Goal: Transaction & Acquisition: Purchase product/service

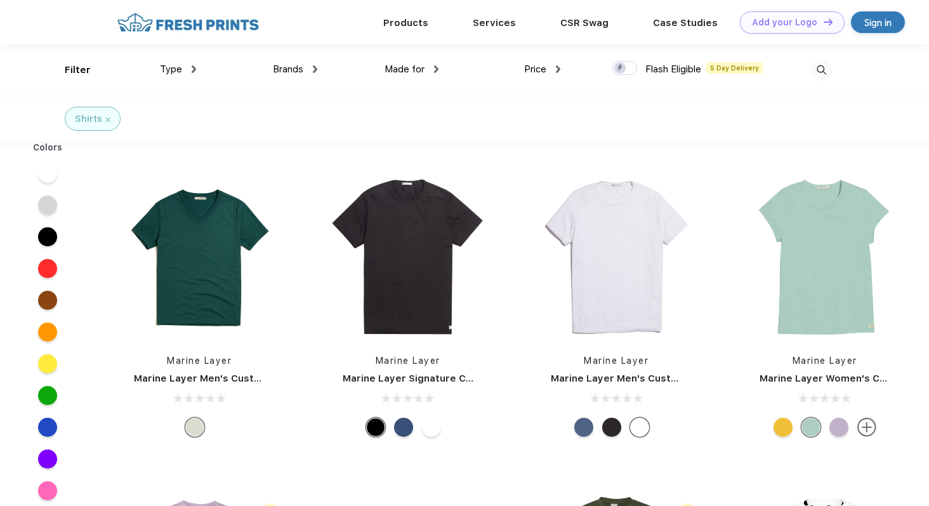
scroll to position [1, 0]
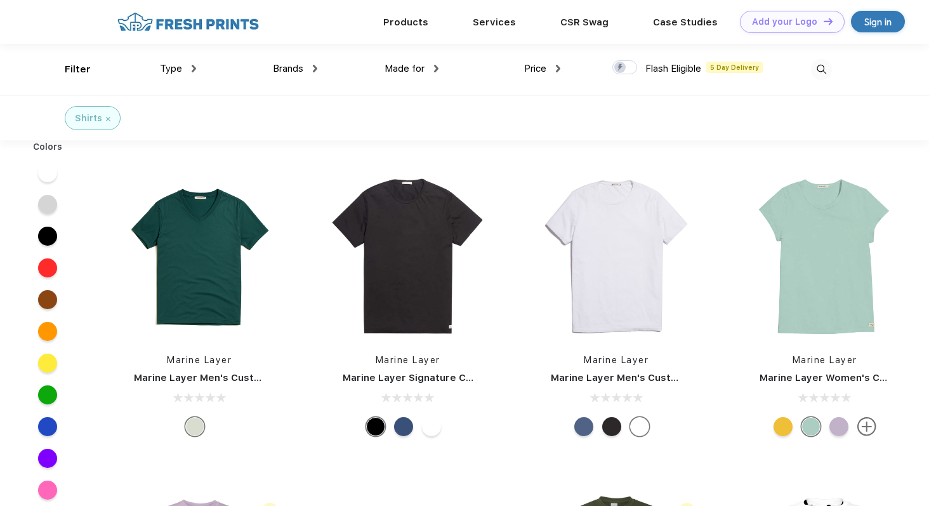
click at [891, 25] on div "Sign in" at bounding box center [877, 22] width 27 height 15
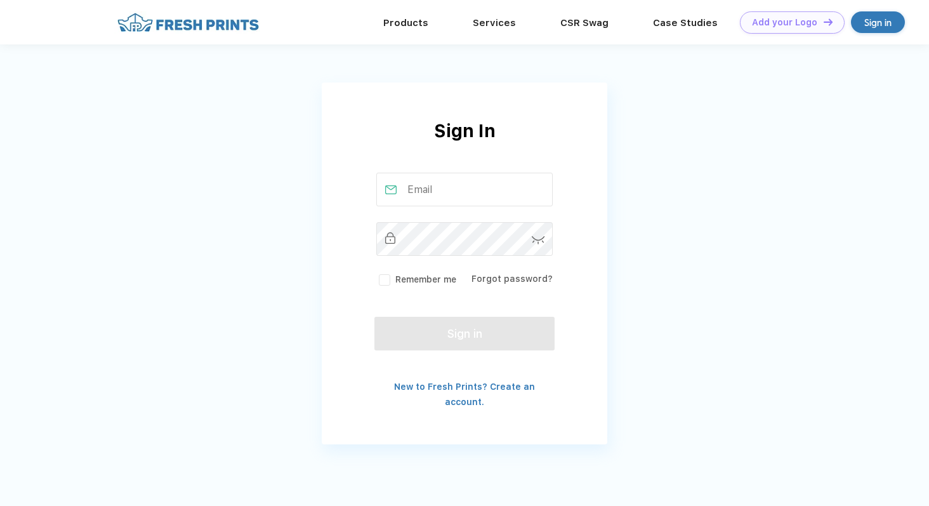
type input "[EMAIL_ADDRESS][DOMAIN_NAME]"
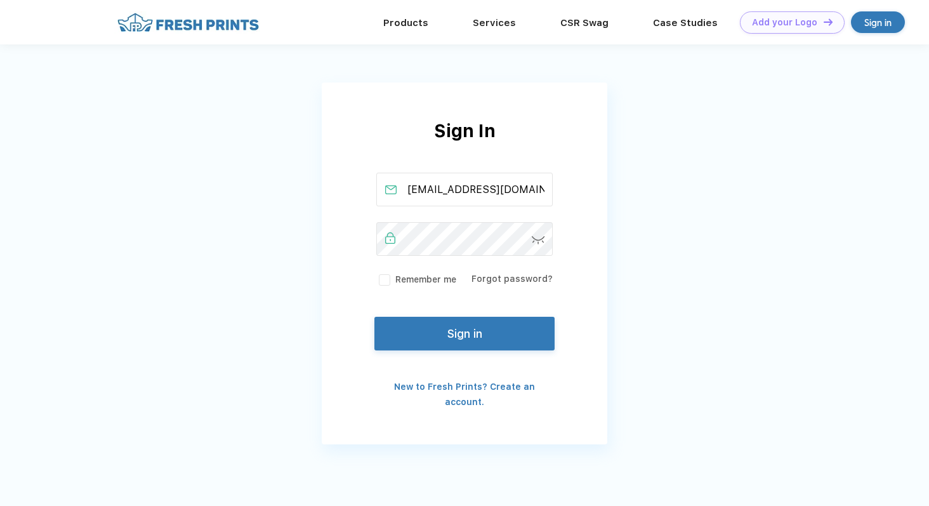
click at [379, 268] on div "christenferrara10@gmail.com Remember me Forgot password?" at bounding box center [464, 230] width 180 height 114
click at [382, 279] on label "Remember me" at bounding box center [416, 279] width 80 height 13
click at [0, 0] on input "Remember me" at bounding box center [0, 0] width 0 height 0
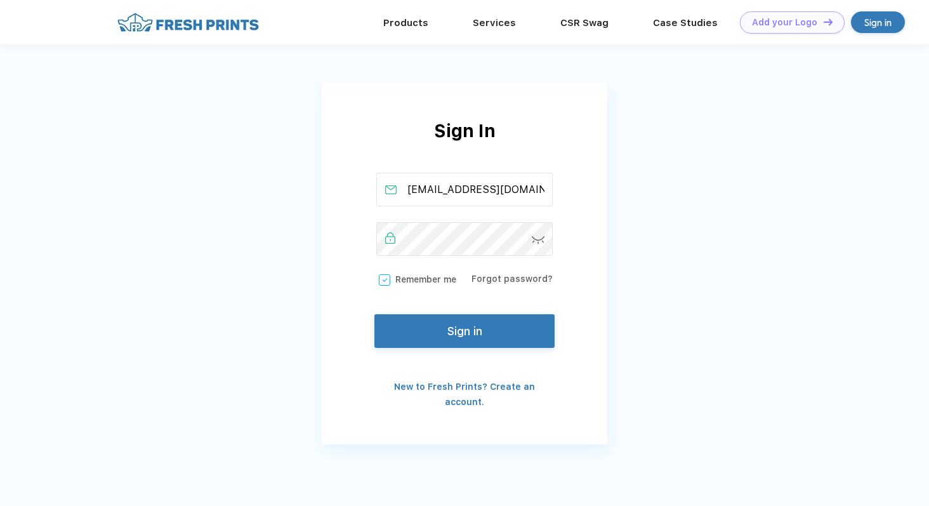
click at [438, 331] on button "Sign in" at bounding box center [464, 331] width 180 height 34
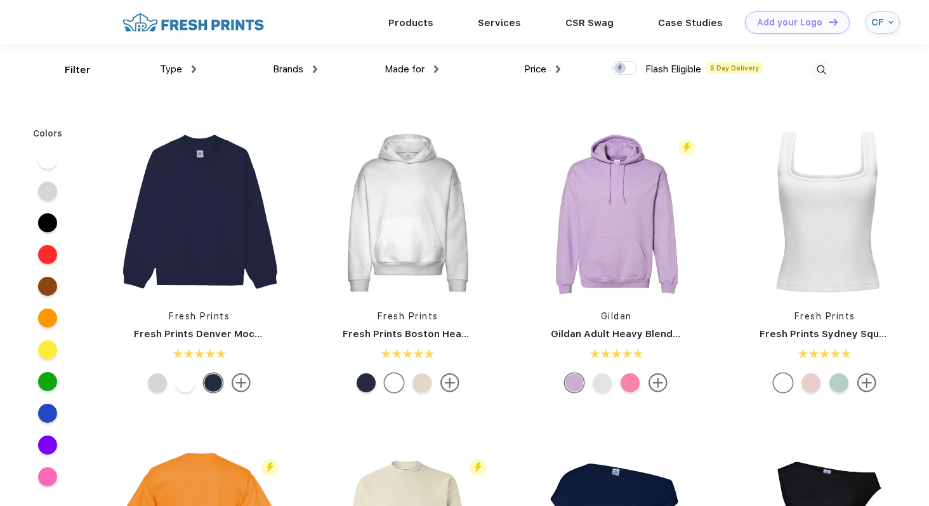
click at [182, 64] on div "Type" at bounding box center [178, 69] width 36 height 15
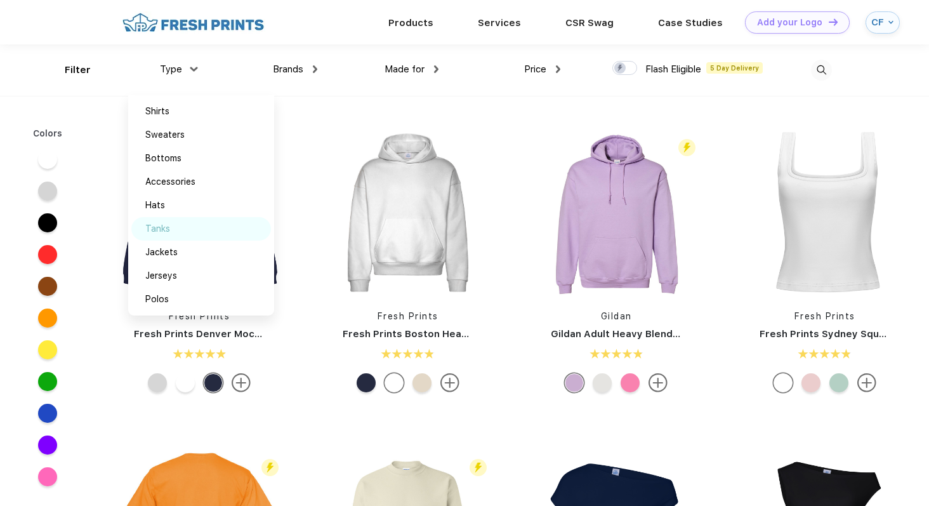
click at [181, 230] on img at bounding box center [185, 228] width 10 height 6
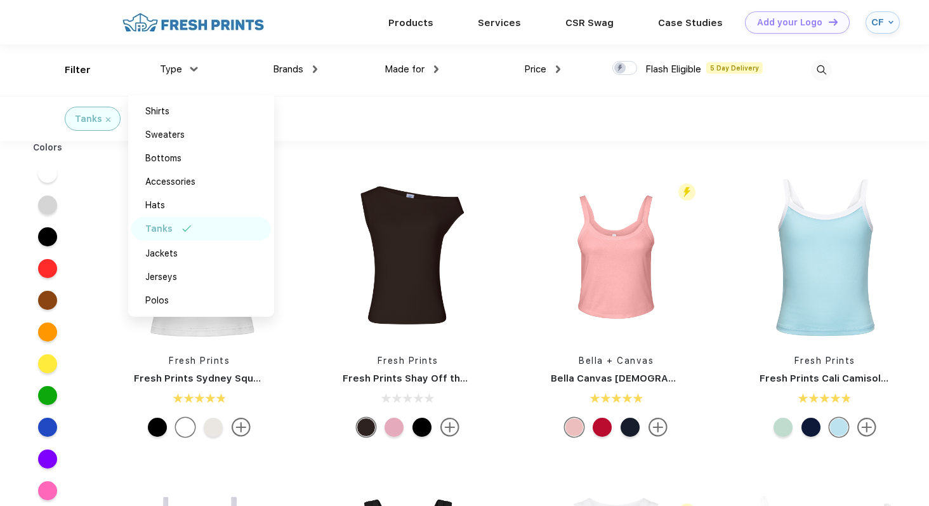
click at [404, 141] on div "Fresh Prints Fresh Prints Sydney Square Neck Tank Top Fresh Prints Fresh Prints…" at bounding box center [512, 496] width 834 height 710
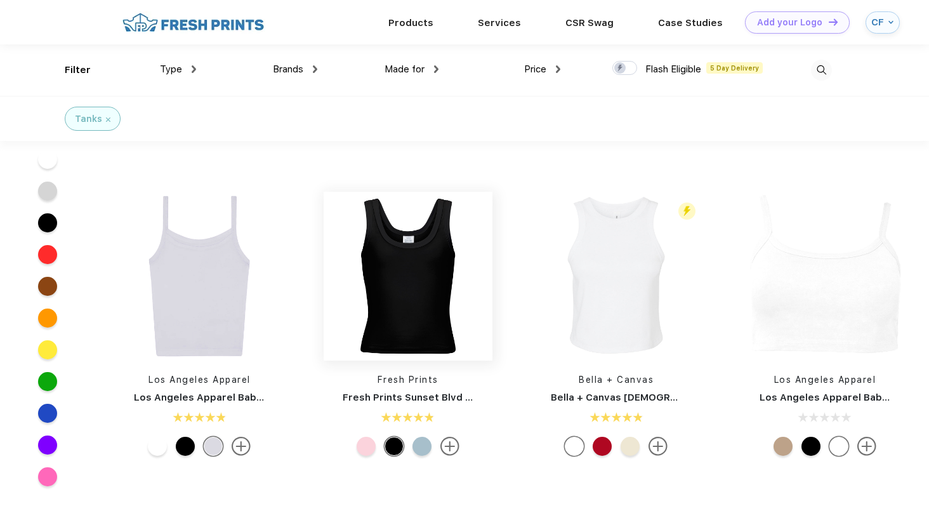
scroll to position [156, 0]
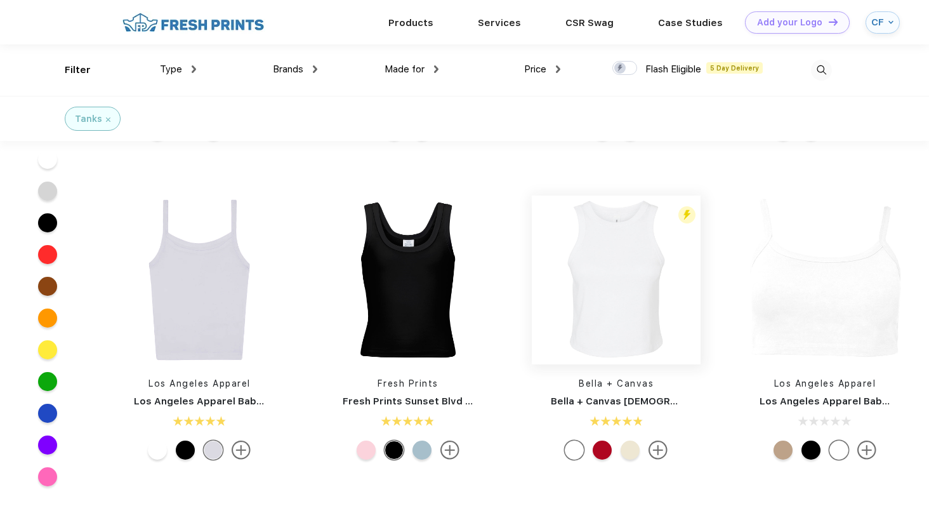
click at [605, 286] on img at bounding box center [616, 279] width 169 height 169
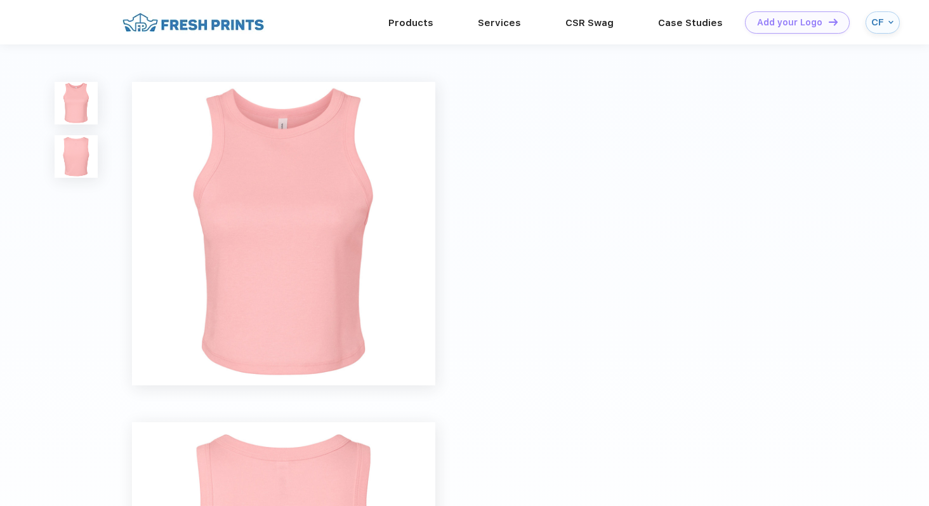
scroll to position [156, 0]
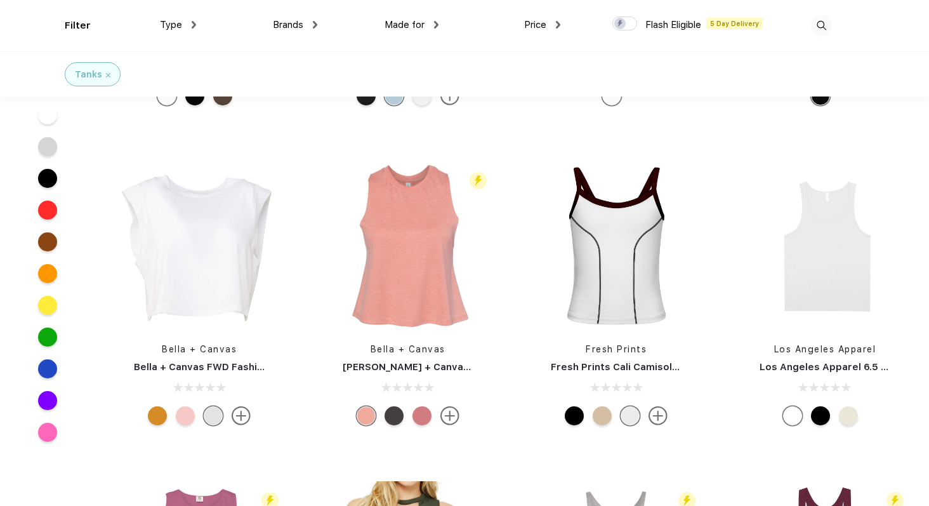
scroll to position [1515, 0]
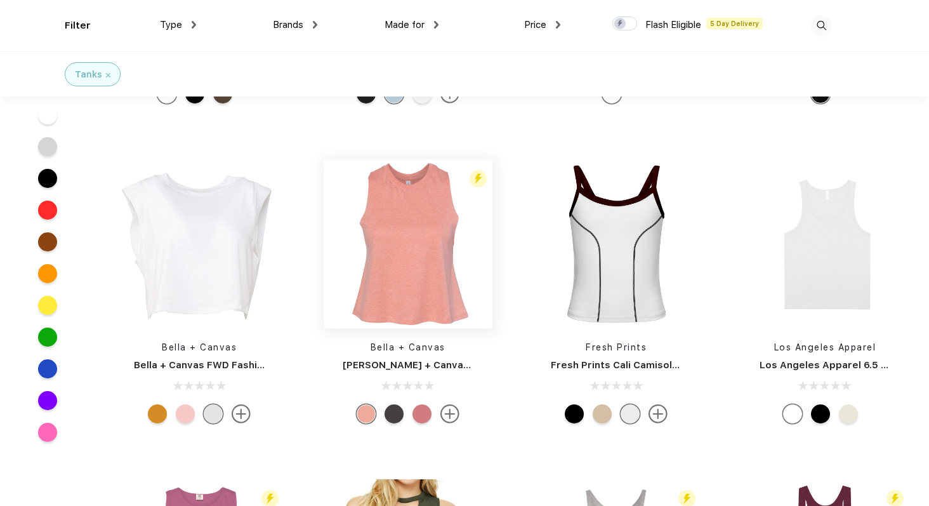
click at [375, 254] on img at bounding box center [408, 243] width 169 height 169
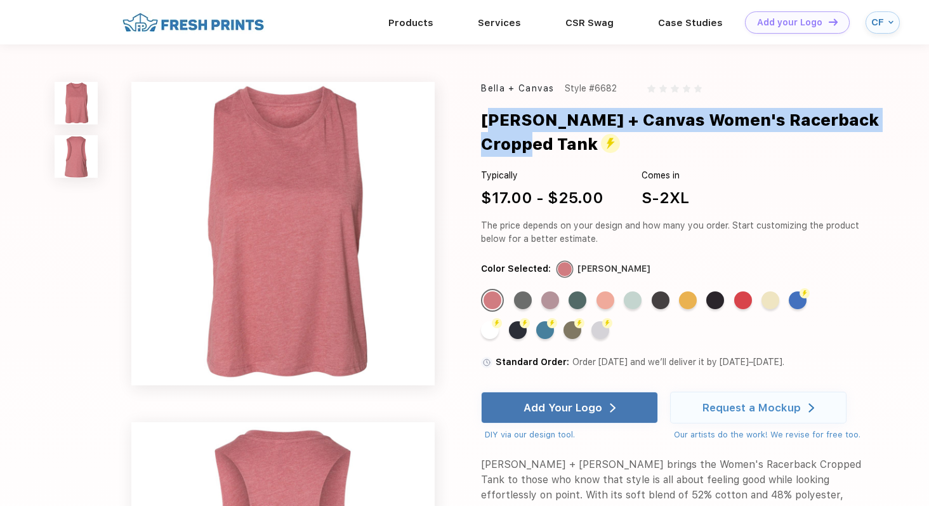
drag, startPoint x: 928, startPoint y: 126, endPoint x: 487, endPoint y: 118, distance: 441.6
click at [487, 118] on div "Bella + Canvas Style #6682 Bella + Canvas Women's Racerback Cropped Tank Typica…" at bounding box center [464, 403] width 929 height 718
copy div "Bella + Canvas Women's Racerback Cropped Tank"
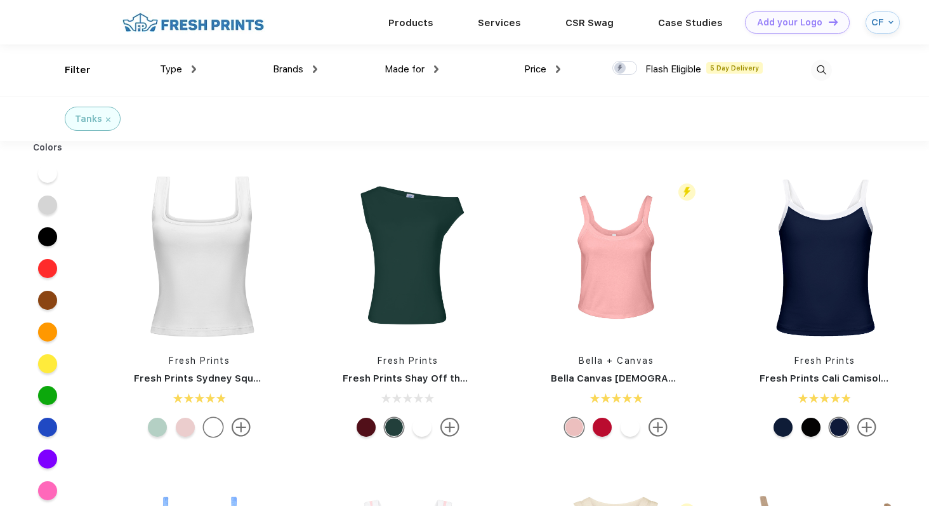
click at [889, 21] on img at bounding box center [890, 22] width 5 height 5
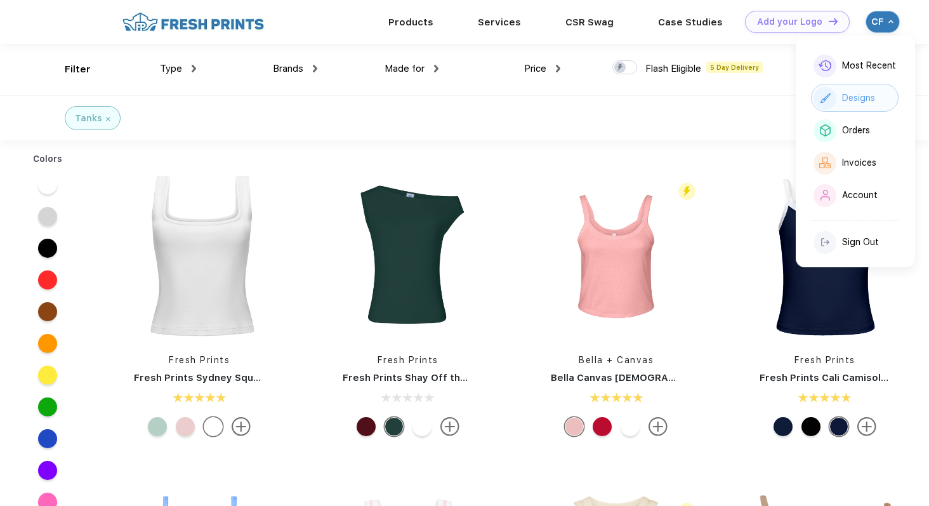
click at [842, 98] on div "Designs" at bounding box center [858, 98] width 33 height 11
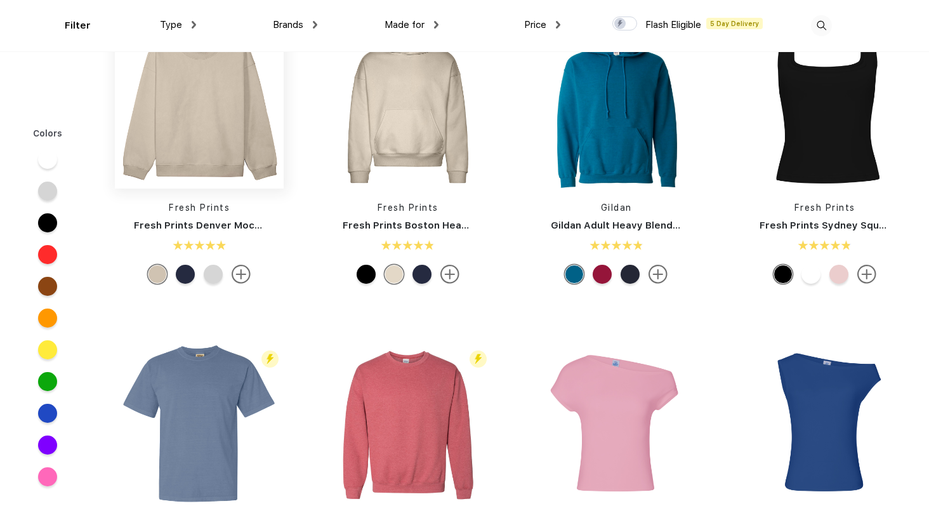
scroll to position [57, 0]
click at [627, 101] on img at bounding box center [616, 103] width 169 height 169
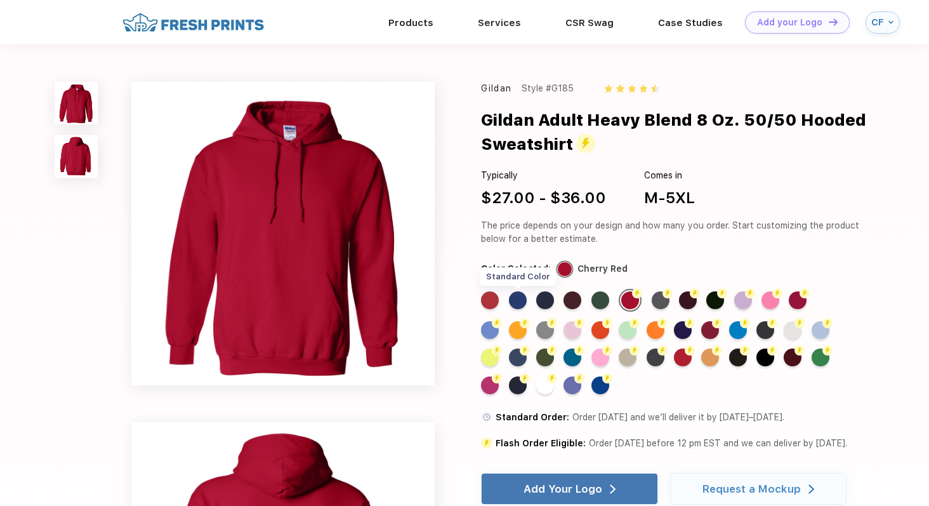
click at [520, 299] on div "Standard Color" at bounding box center [518, 300] width 18 height 18
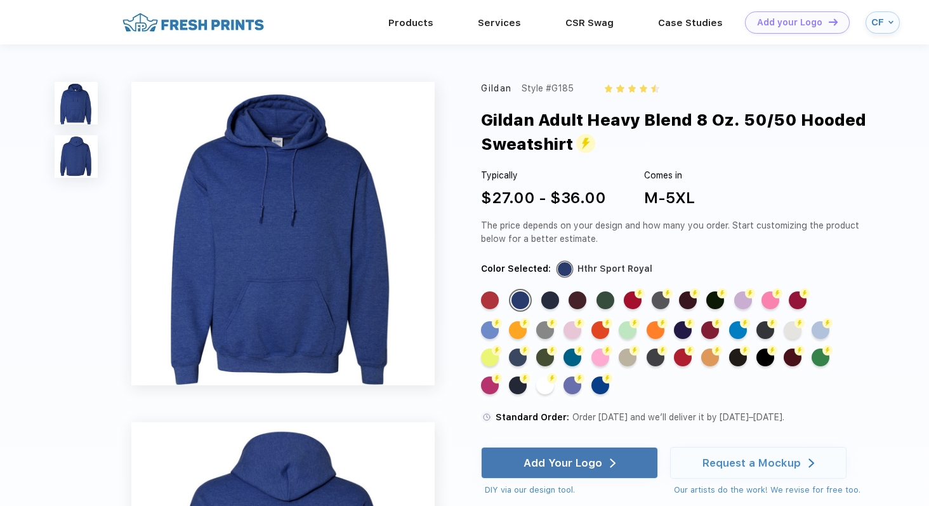
click at [540, 301] on div "Standard Color Standard Color Standard Color Standard Color Standard Color Flas…" at bounding box center [661, 346] width 360 height 115
click at [553, 301] on div "Standard Color" at bounding box center [550, 300] width 18 height 18
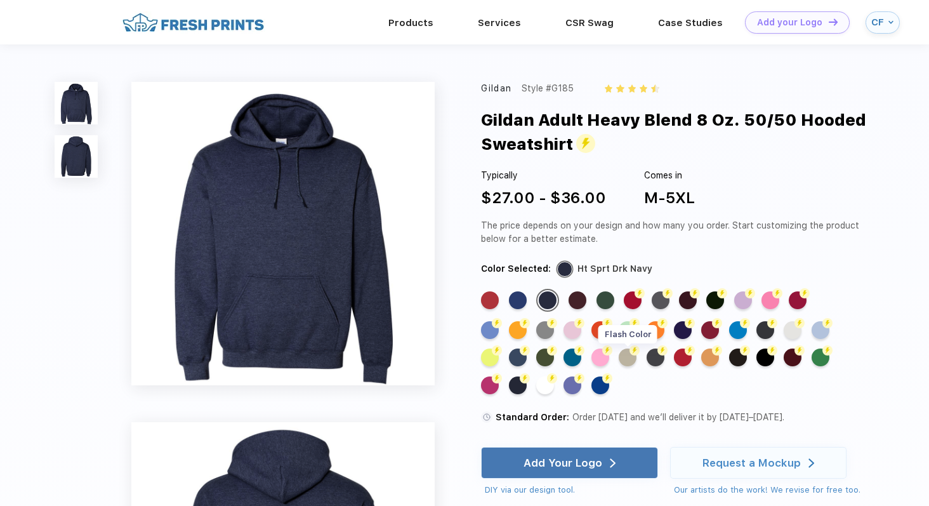
click at [626, 361] on div "Flash Color" at bounding box center [627, 357] width 18 height 18
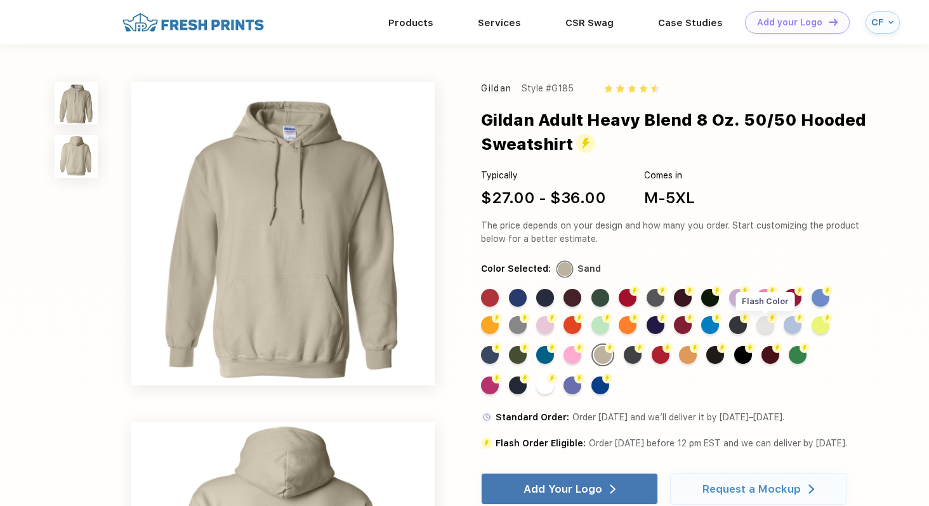
click at [768, 327] on div "Flash Color" at bounding box center [765, 325] width 18 height 18
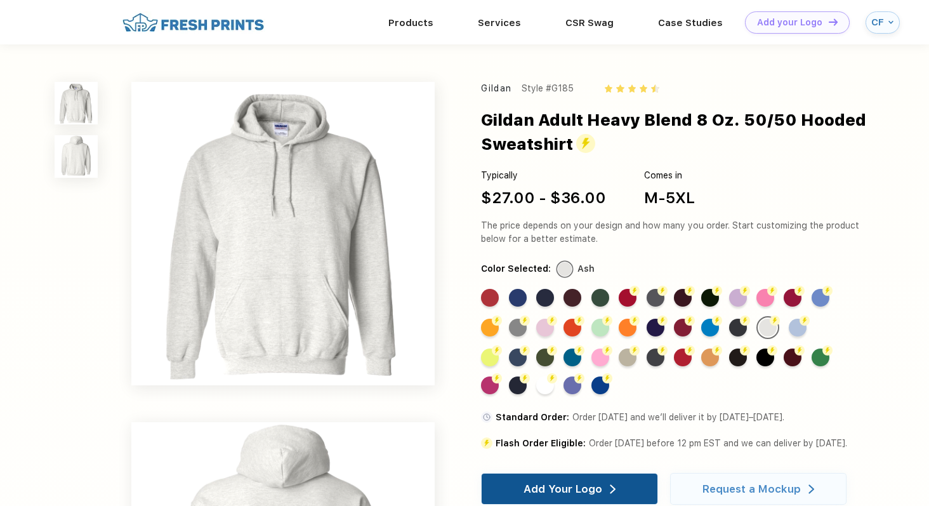
click at [553, 483] on div "Add Your Logo" at bounding box center [562, 488] width 79 height 13
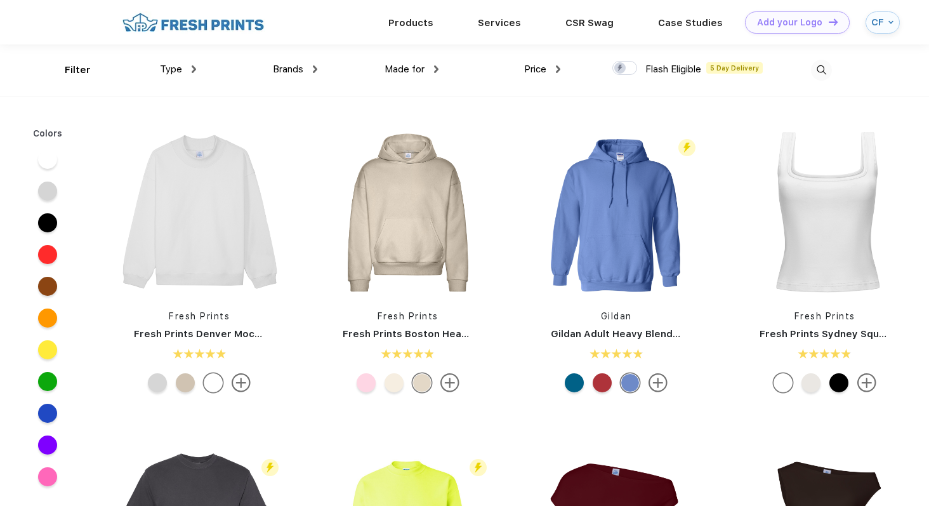
click at [192, 75] on div "Type" at bounding box center [178, 69] width 36 height 15
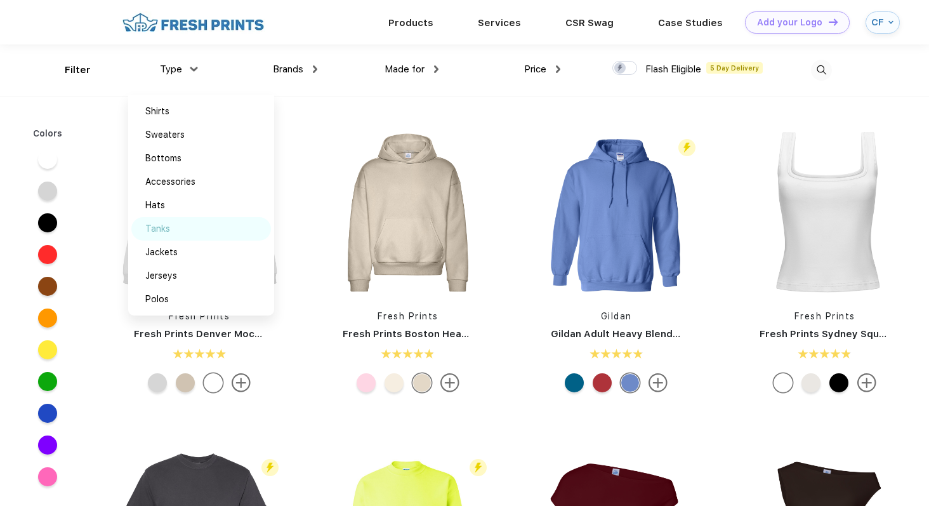
click at [154, 230] on div "Tanks" at bounding box center [157, 228] width 25 height 13
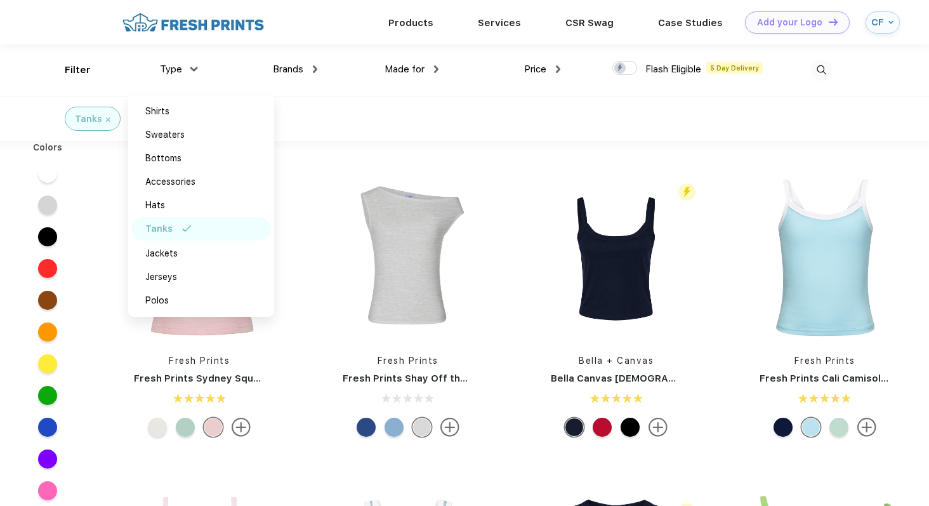
click at [391, 108] on div "Tanks" at bounding box center [464, 118] width 929 height 45
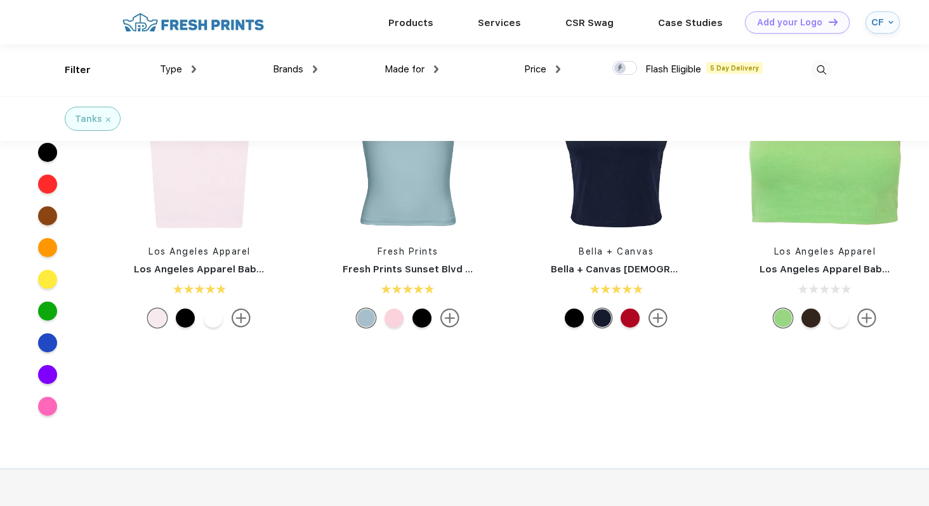
scroll to position [138, 0]
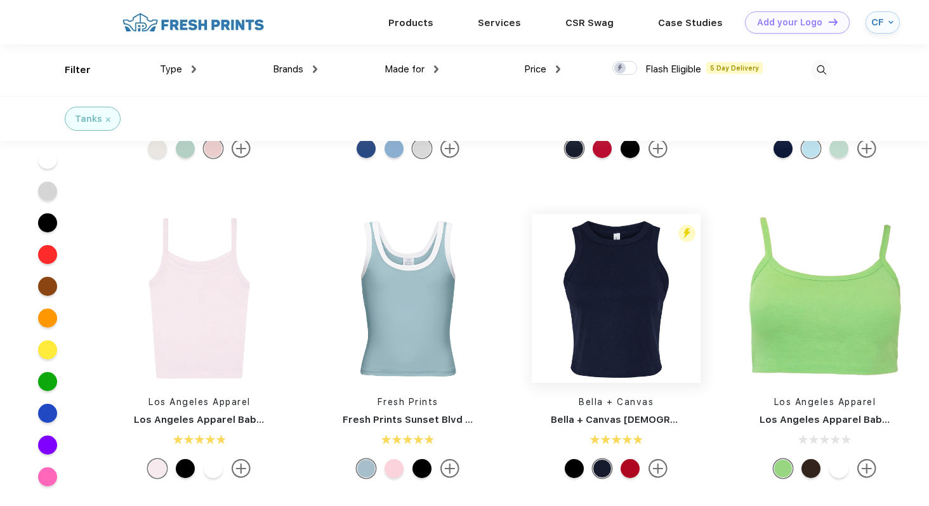
click at [602, 260] on img at bounding box center [616, 298] width 169 height 169
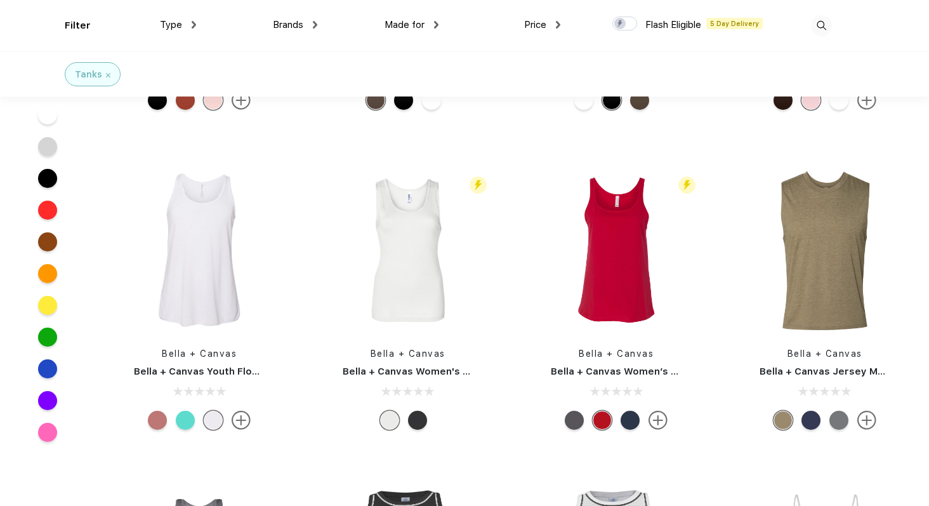
scroll to position [2491, 0]
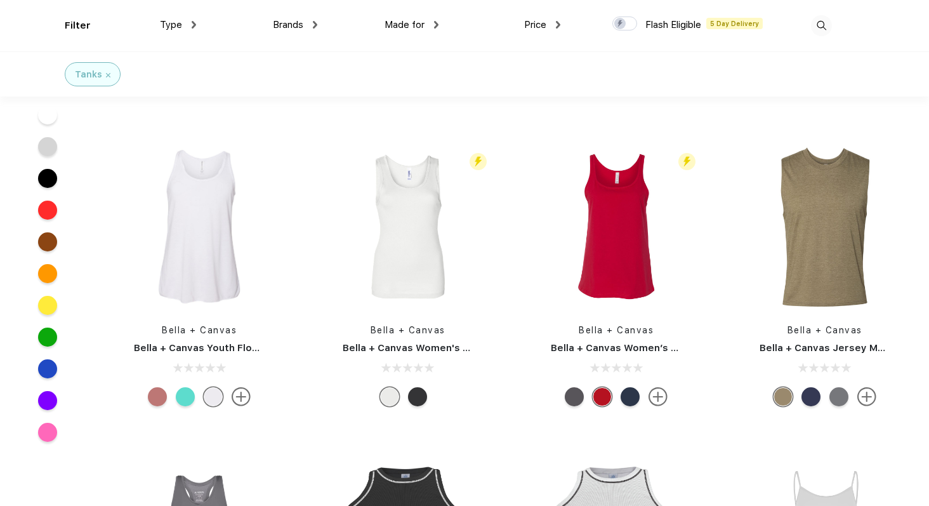
click at [865, 347] on link "Bella + Canvas Jersey Muscle Tank" at bounding box center [843, 347] width 169 height 11
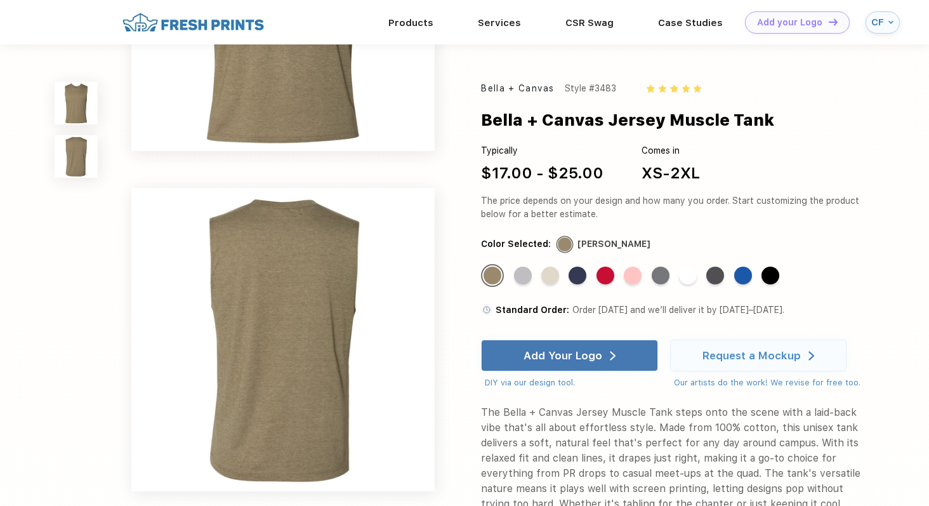
scroll to position [178, 0]
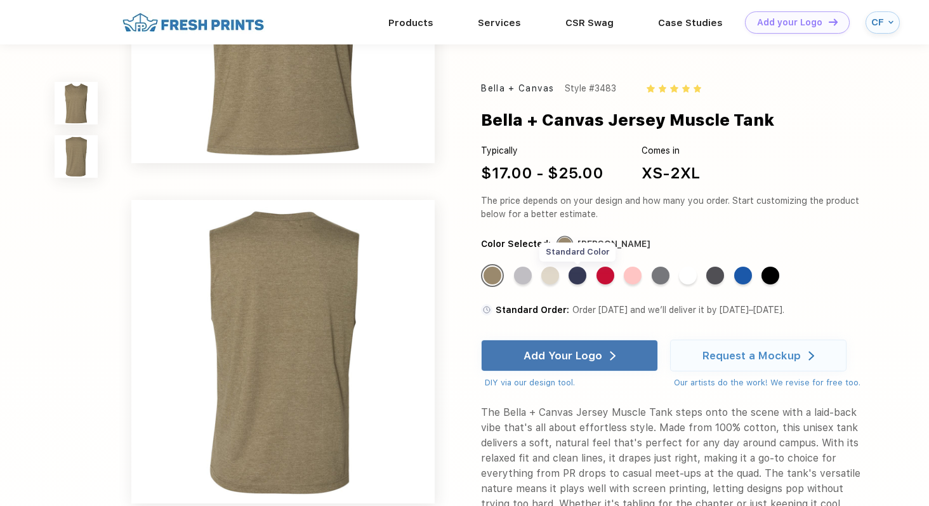
click at [582, 277] on div "Standard Color" at bounding box center [577, 275] width 18 height 18
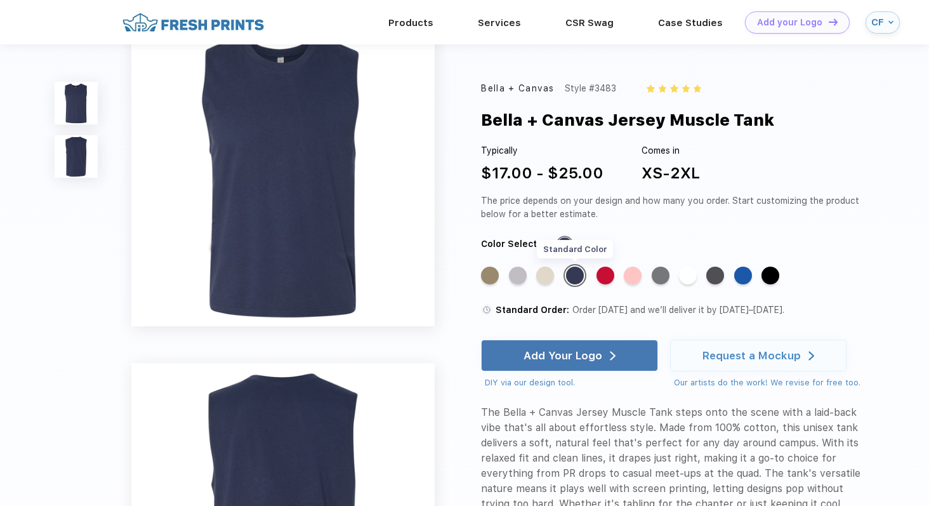
scroll to position [0, 0]
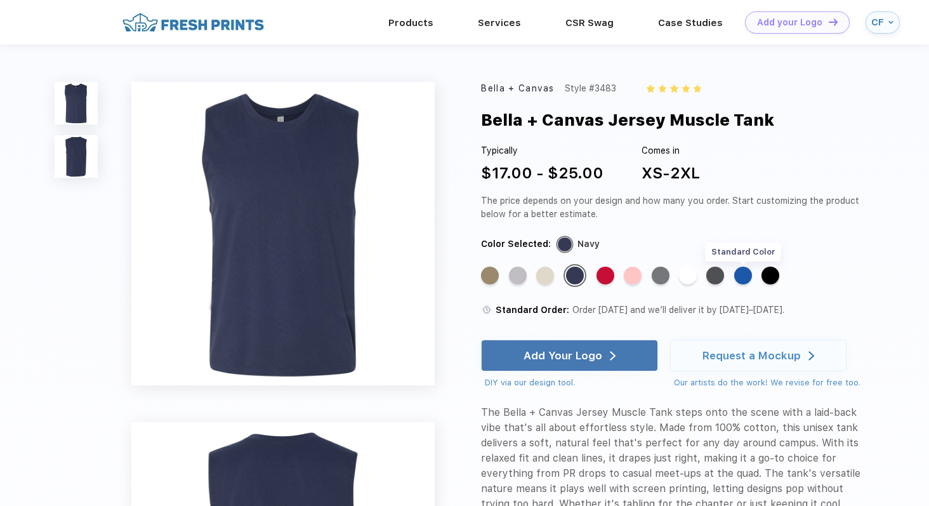
click at [742, 276] on div "Standard Color" at bounding box center [743, 275] width 18 height 18
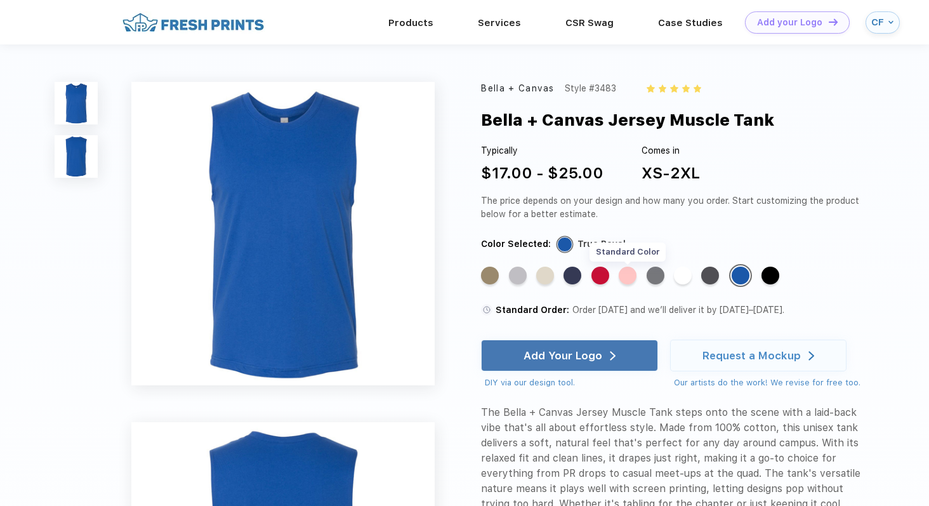
click at [636, 277] on div "Standard Color" at bounding box center [627, 275] width 18 height 18
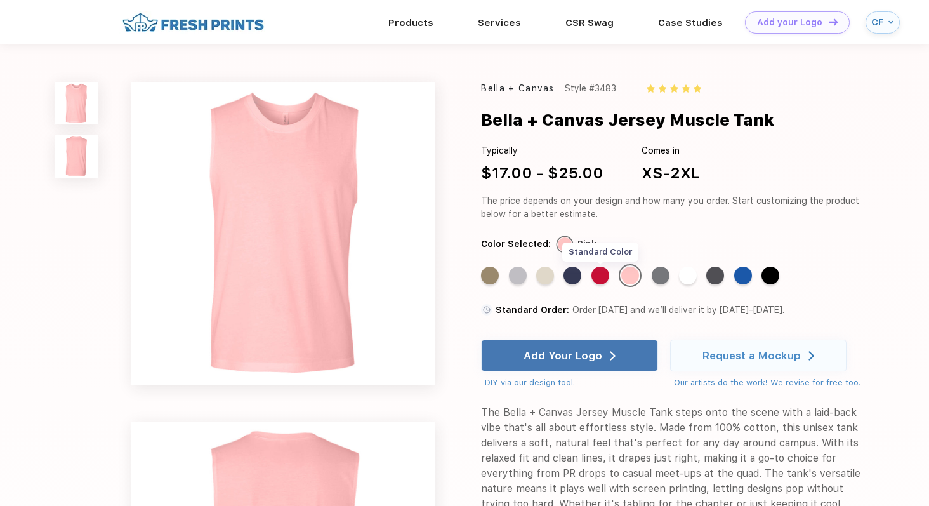
click at [599, 275] on div "Standard Color" at bounding box center [600, 275] width 18 height 18
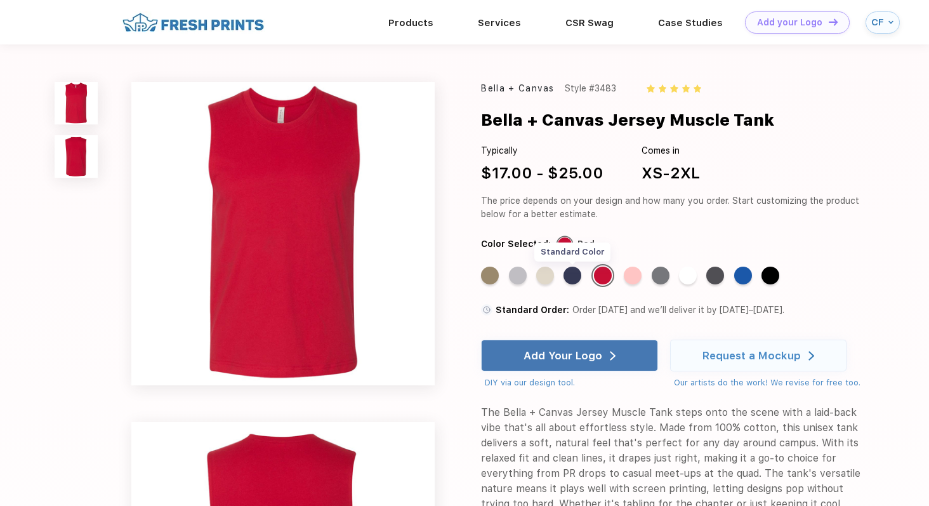
click at [572, 275] on div "Standard Color" at bounding box center [572, 275] width 18 height 18
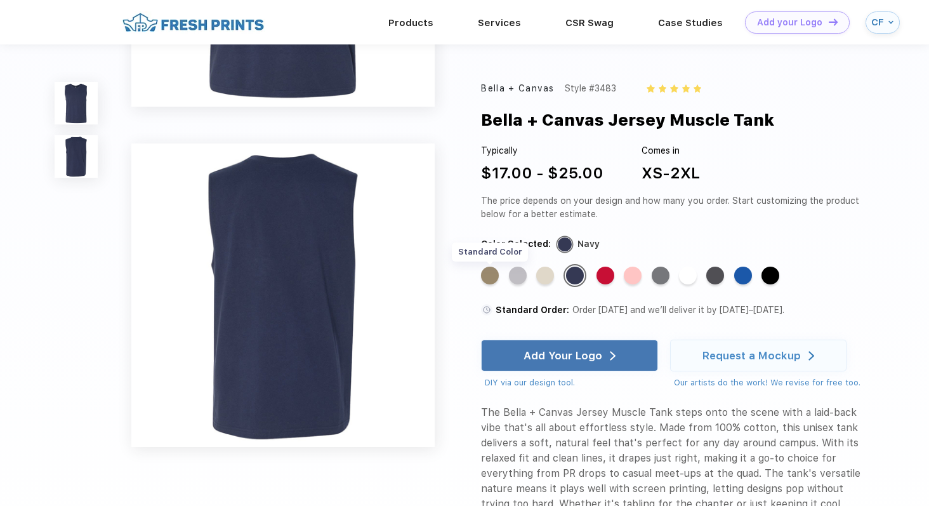
click at [491, 274] on div "Standard Color" at bounding box center [490, 275] width 18 height 18
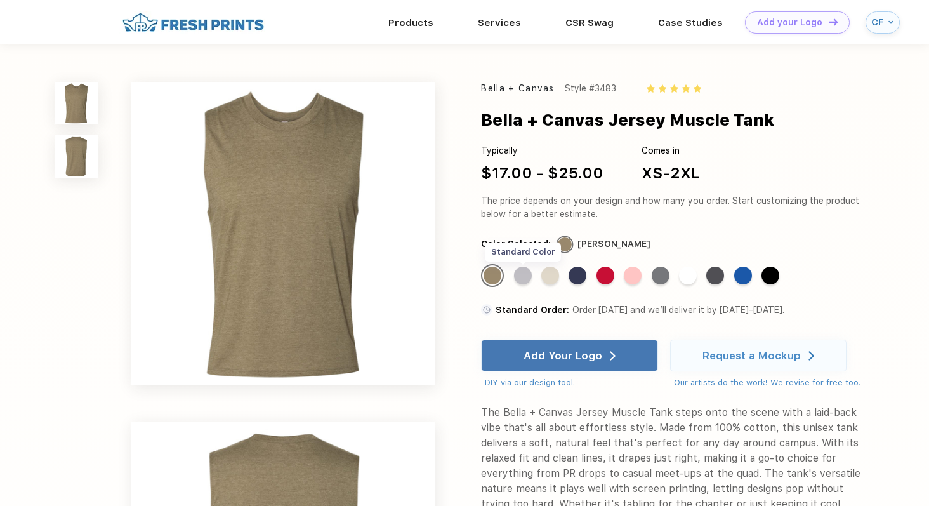
click at [524, 277] on div "Standard Color" at bounding box center [523, 275] width 18 height 18
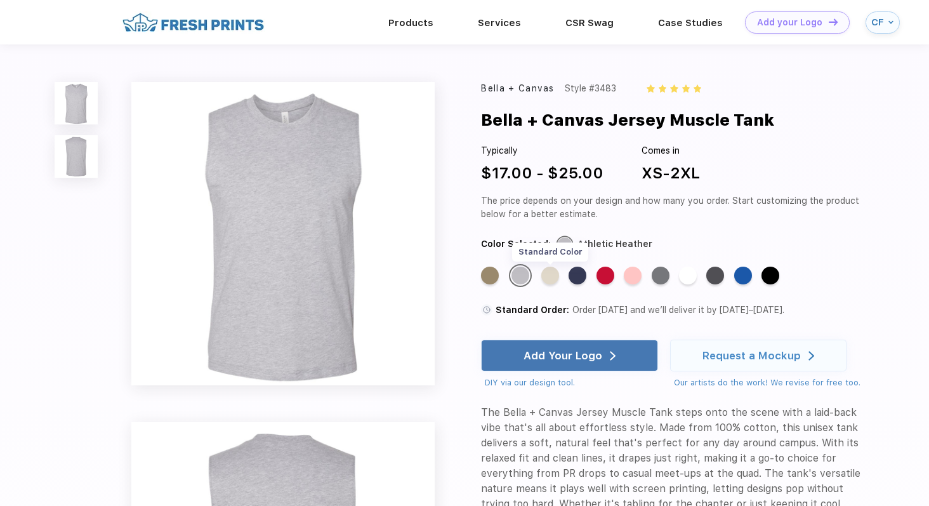
click at [554, 278] on div "Standard Color" at bounding box center [550, 275] width 18 height 18
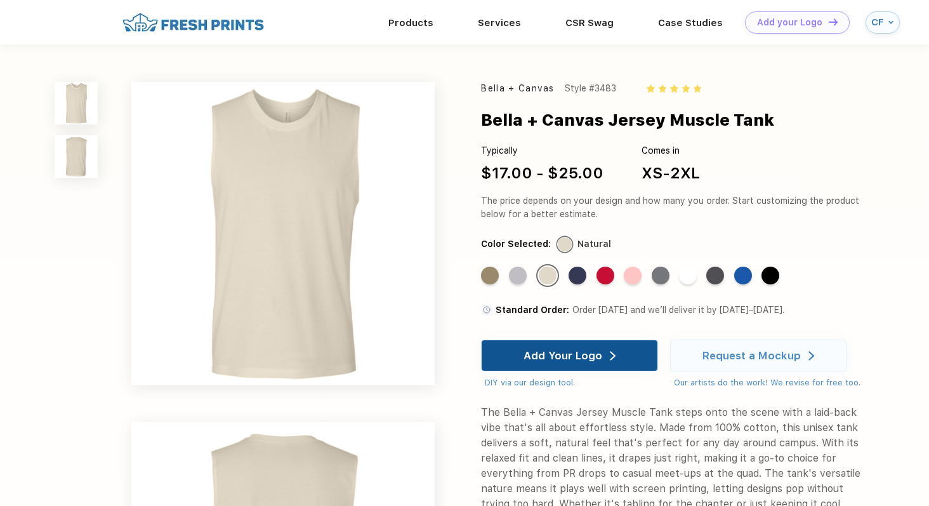
click at [583, 346] on div "Add Your Logo" at bounding box center [569, 355] width 92 height 30
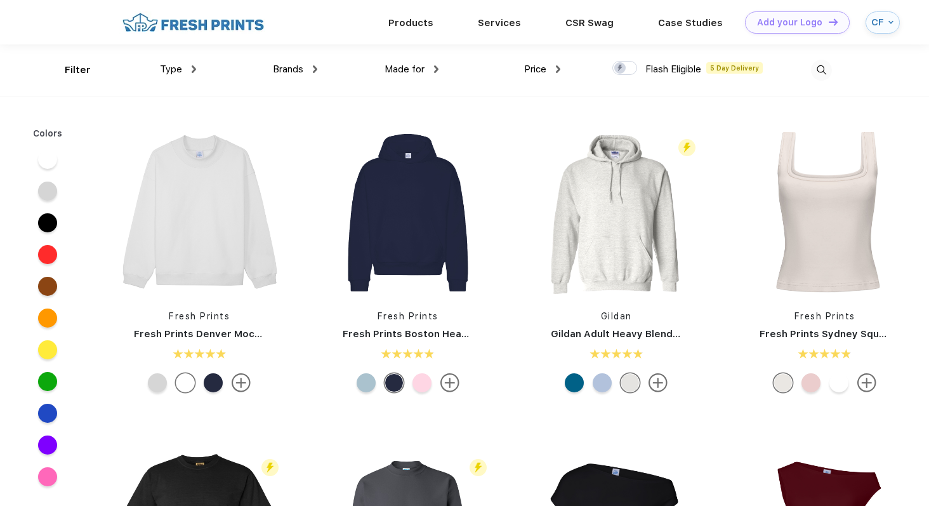
scroll to position [1, 0]
click at [167, 71] on span "Type" at bounding box center [171, 68] width 22 height 11
click at [187, 67] on div "Type" at bounding box center [178, 69] width 36 height 15
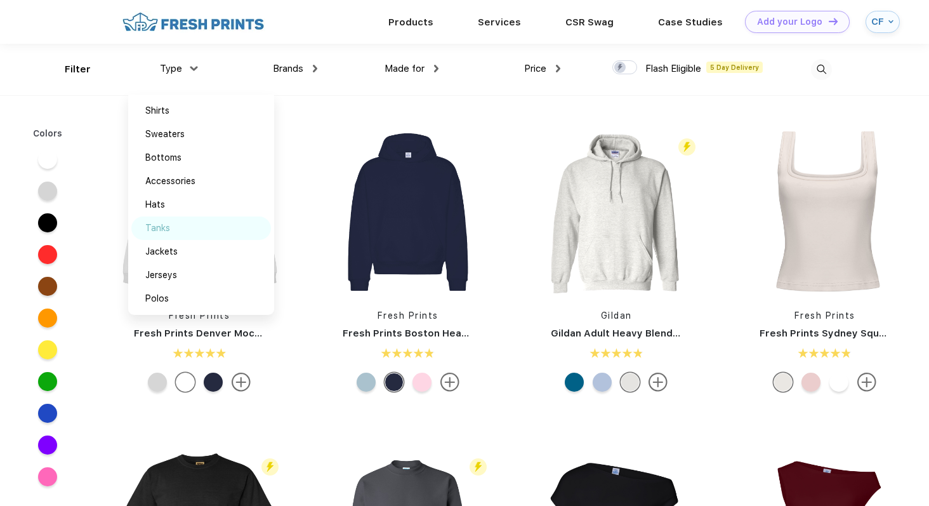
click at [157, 230] on div "Tanks" at bounding box center [157, 227] width 25 height 13
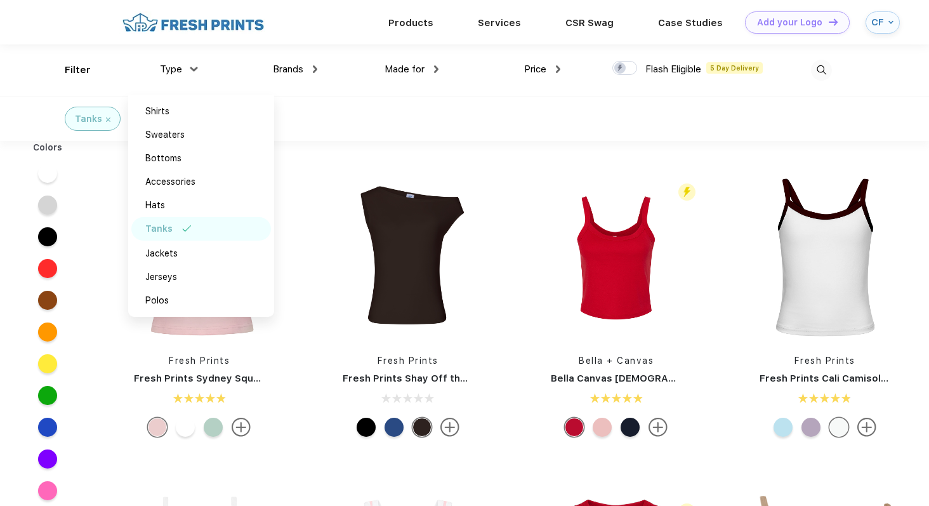
click at [402, 124] on div "Tanks" at bounding box center [464, 118] width 929 height 45
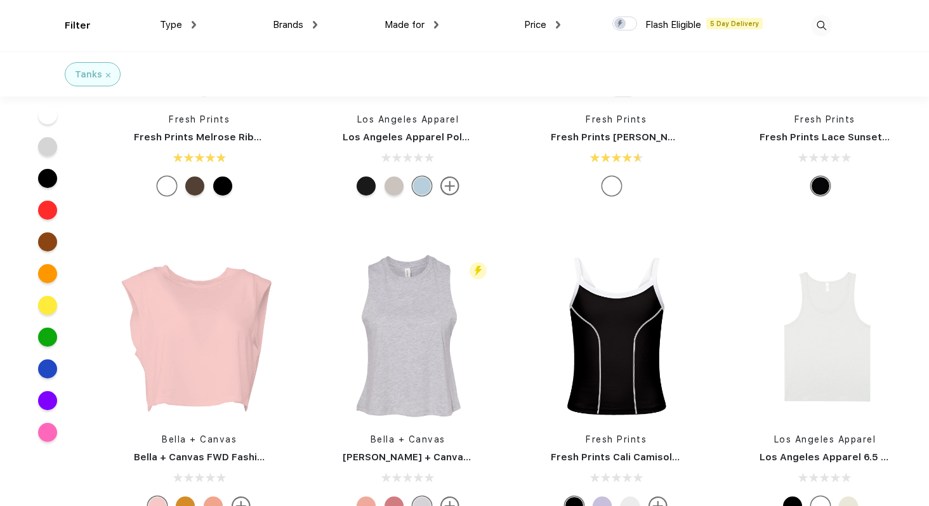
scroll to position [1488, 0]
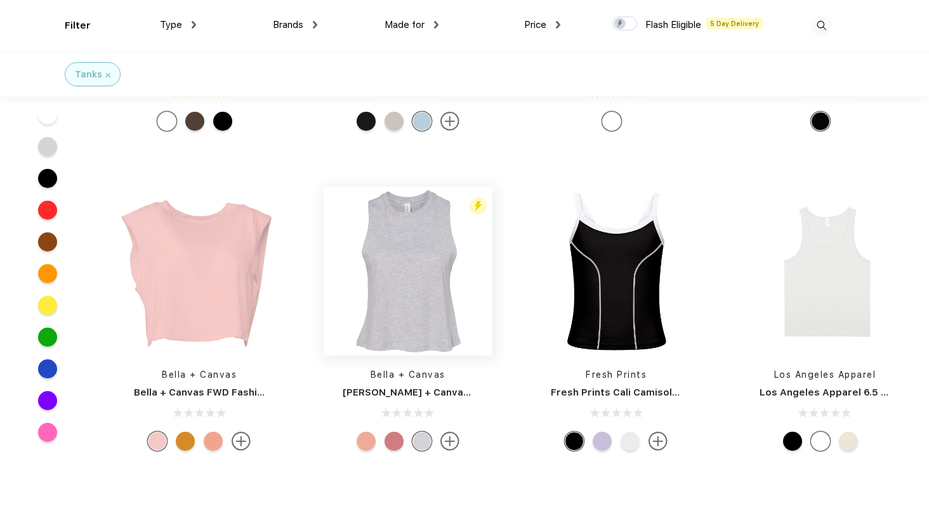
click at [363, 252] on img at bounding box center [408, 271] width 169 height 169
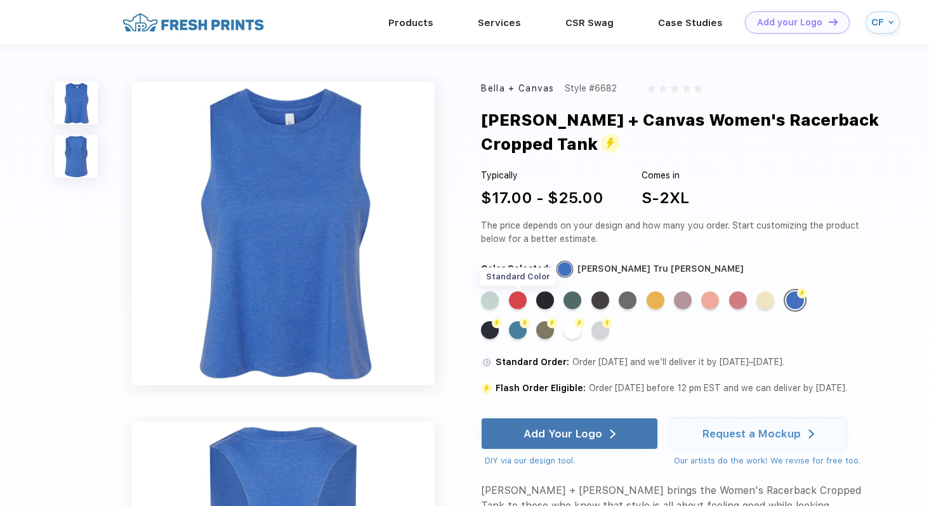
click at [513, 303] on div "Standard Color" at bounding box center [518, 300] width 18 height 18
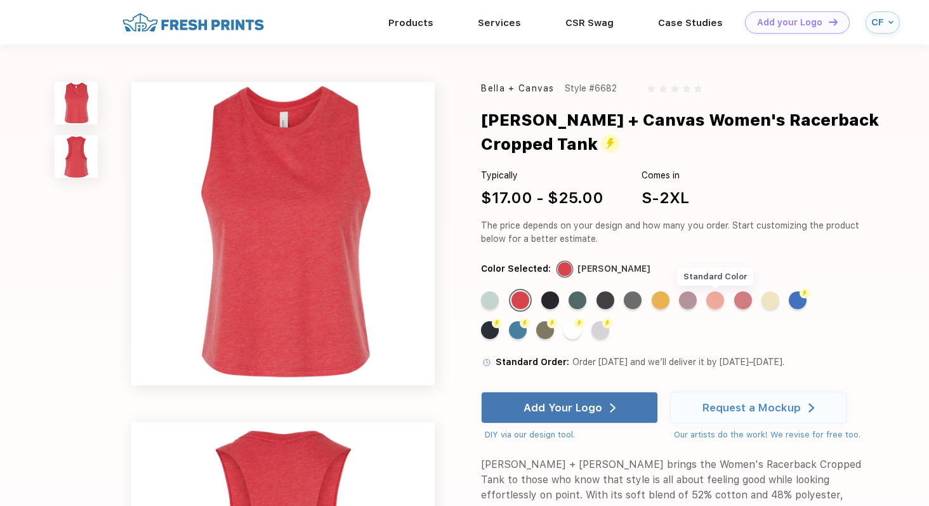
click at [715, 294] on div "Standard Color" at bounding box center [715, 300] width 18 height 18
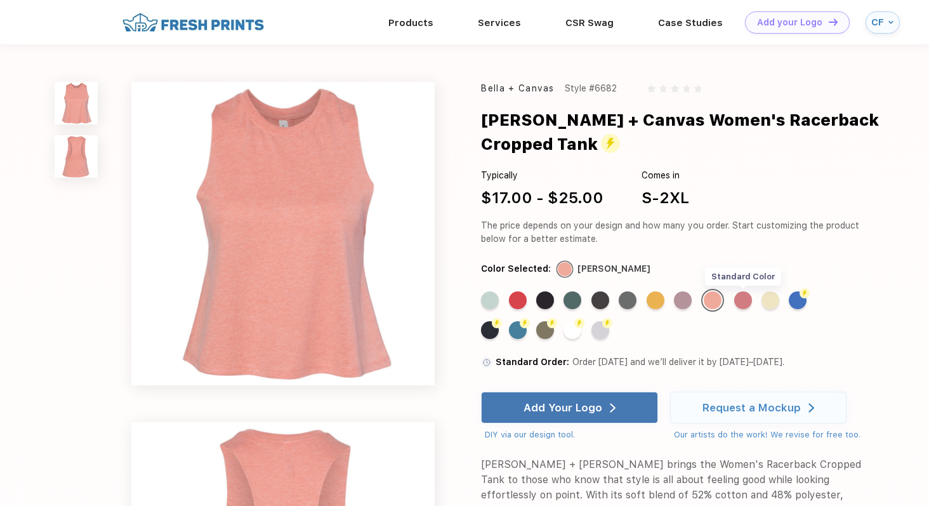
click at [745, 298] on div "Standard Color" at bounding box center [743, 300] width 18 height 18
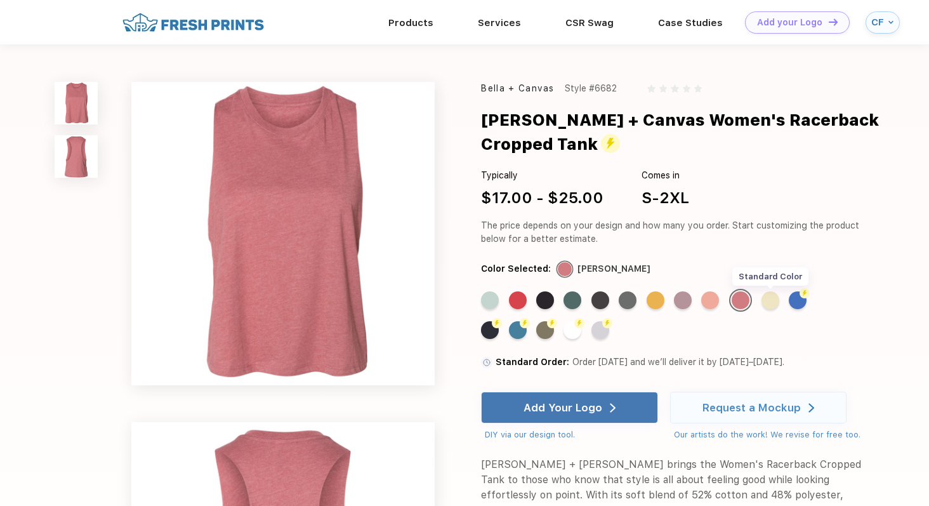
click at [771, 298] on div "Standard Color" at bounding box center [770, 300] width 18 height 18
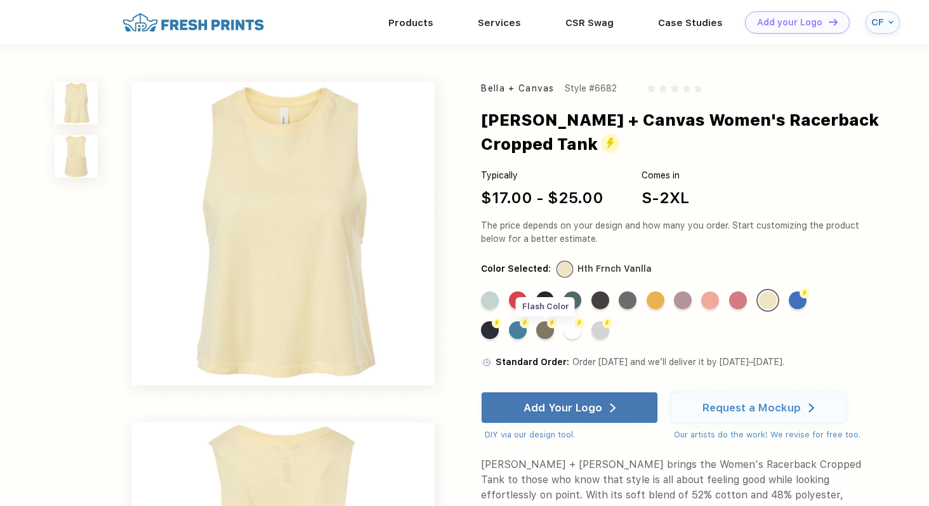
click at [539, 332] on div "Flash Color" at bounding box center [545, 330] width 18 height 18
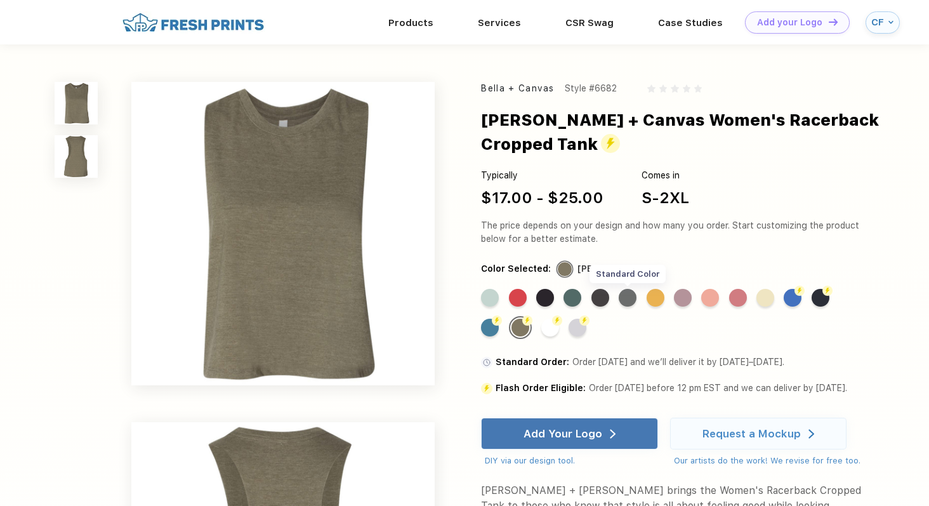
click at [625, 292] on div "Standard Color" at bounding box center [627, 298] width 18 height 18
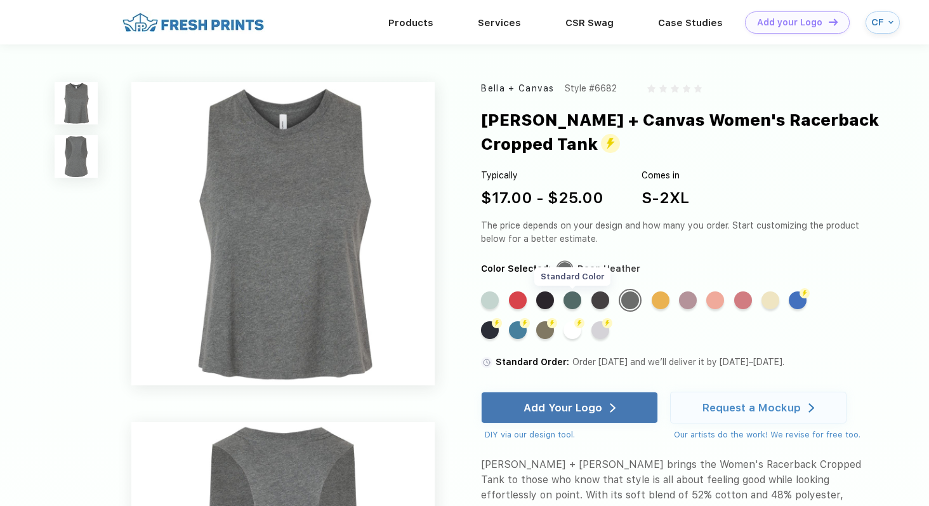
click at [575, 293] on div "Standard Color" at bounding box center [572, 300] width 18 height 18
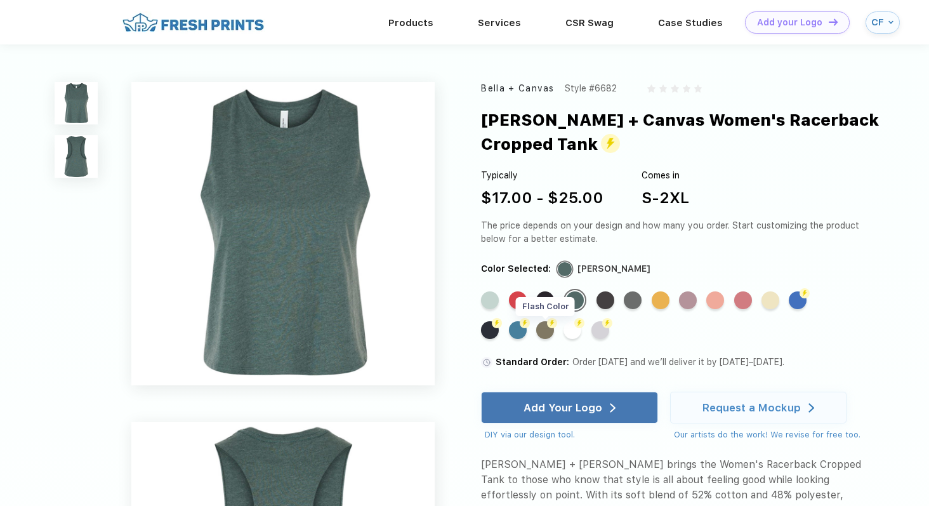
click at [540, 329] on div "Flash Color" at bounding box center [545, 330] width 18 height 18
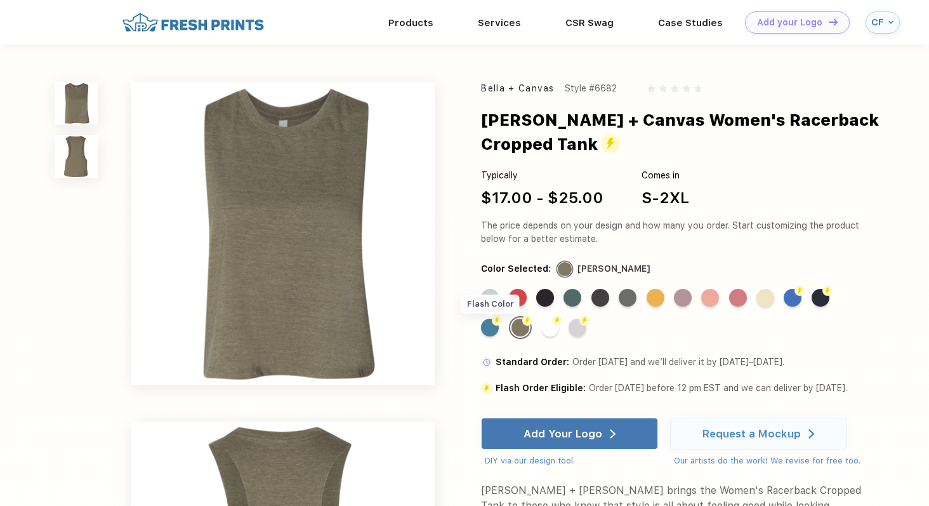
click at [491, 328] on div "Flash Color" at bounding box center [490, 327] width 18 height 18
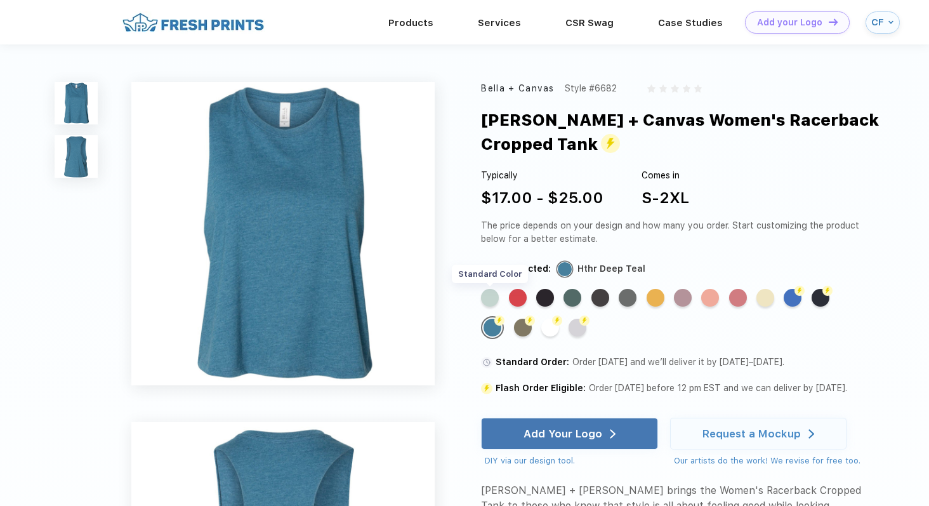
click at [492, 295] on div "Standard Color" at bounding box center [490, 298] width 18 height 18
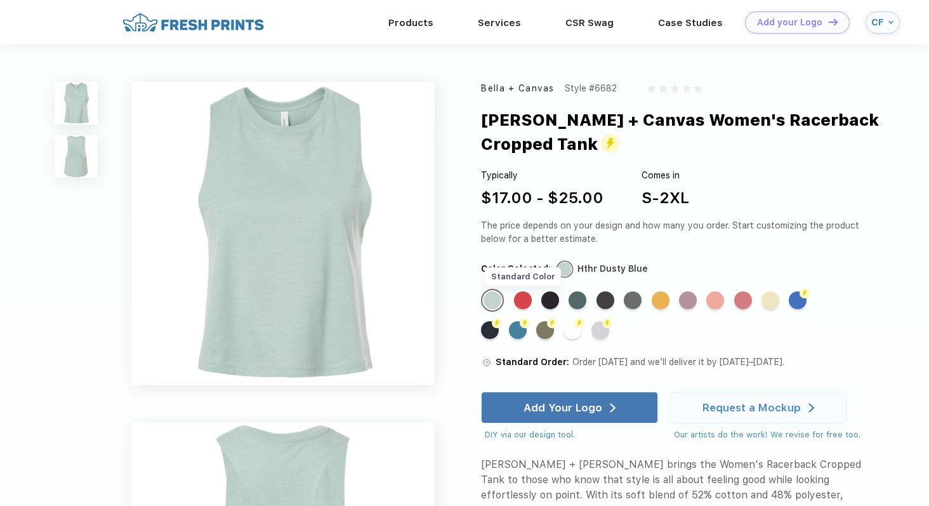
click at [525, 296] on div "Standard Color" at bounding box center [523, 300] width 18 height 18
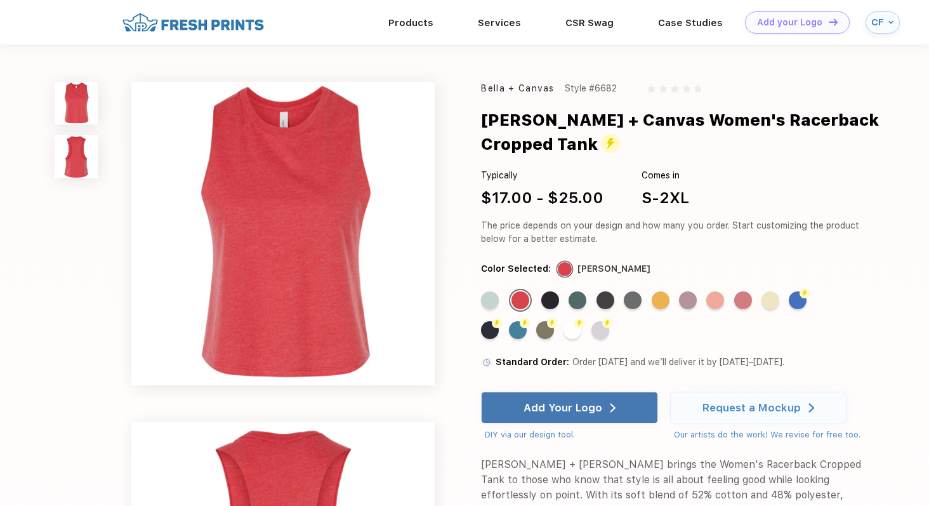
click at [559, 296] on div "Standard Color" at bounding box center [550, 300] width 18 height 18
click at [554, 298] on div "Standard Color" at bounding box center [550, 300] width 18 height 18
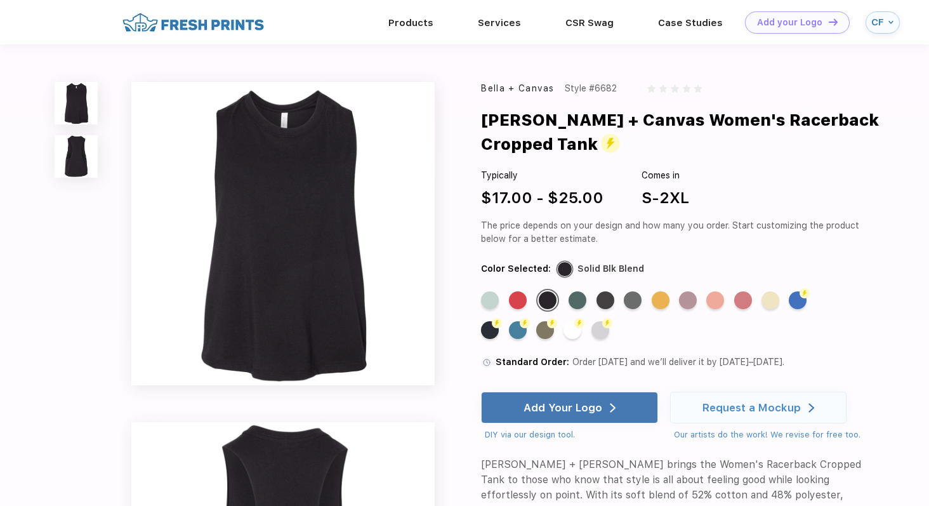
click at [591, 331] on div "Standard Color Standard Color Standard Color Standard Color Standard Color Stan…" at bounding box center [661, 319] width 360 height 60
click at [561, 331] on div "Standard Color Standard Color Standard Color Standard Color Standard Color Stan…" at bounding box center [661, 319] width 360 height 60
click at [566, 331] on div "Flash Color" at bounding box center [572, 330] width 18 height 18
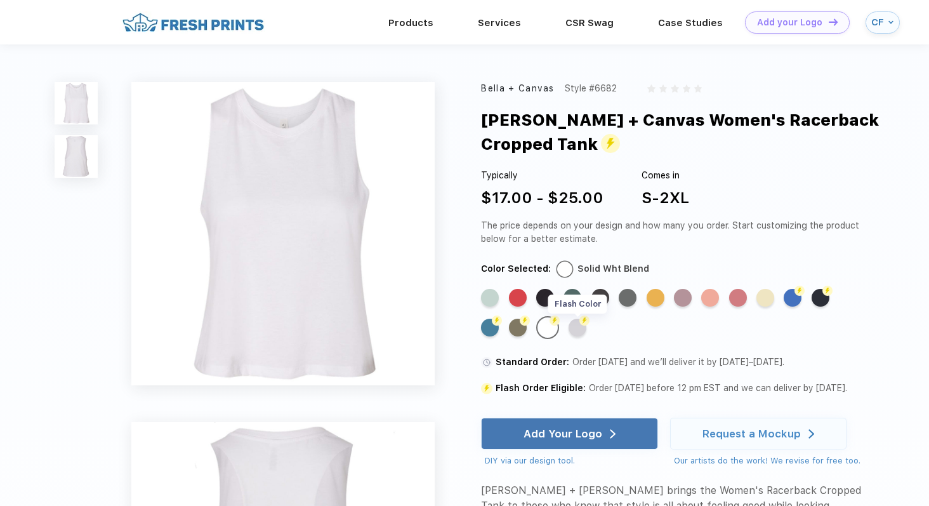
click at [579, 329] on div "Flash Color" at bounding box center [577, 327] width 18 height 18
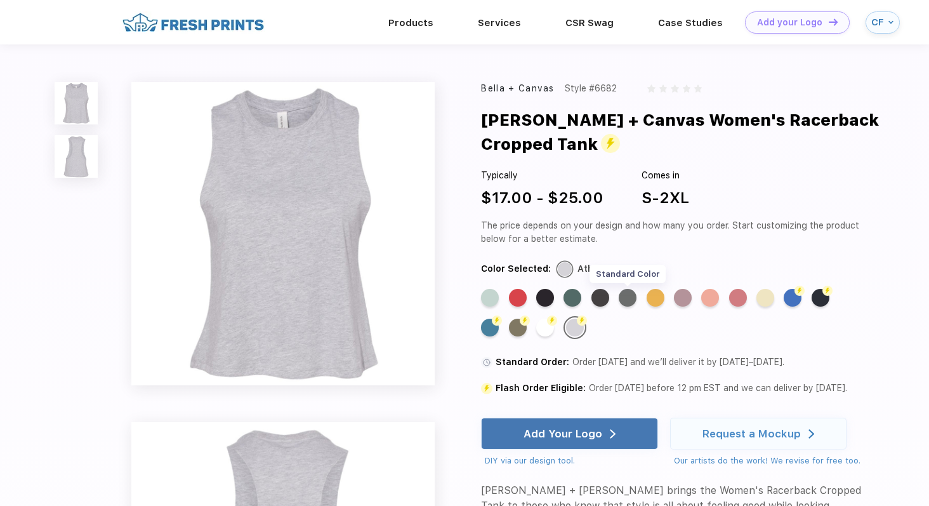
click at [623, 302] on div "Standard Color" at bounding box center [627, 298] width 18 height 18
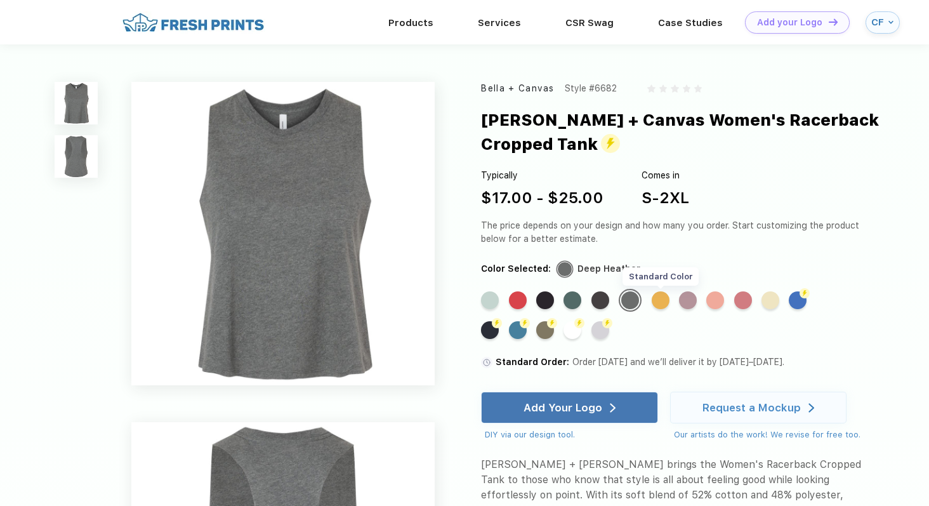
click at [664, 296] on div "Standard Color" at bounding box center [660, 300] width 18 height 18
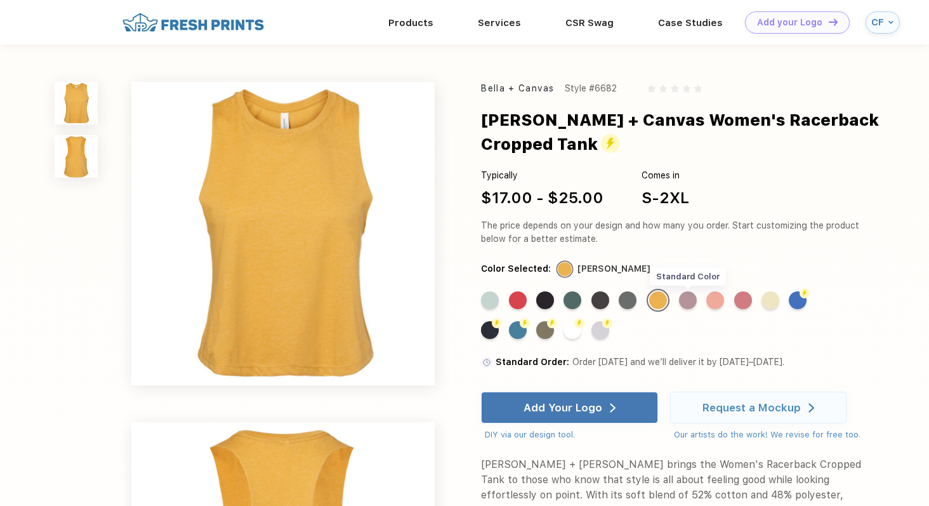
click at [693, 299] on div "Standard Color" at bounding box center [688, 300] width 18 height 18
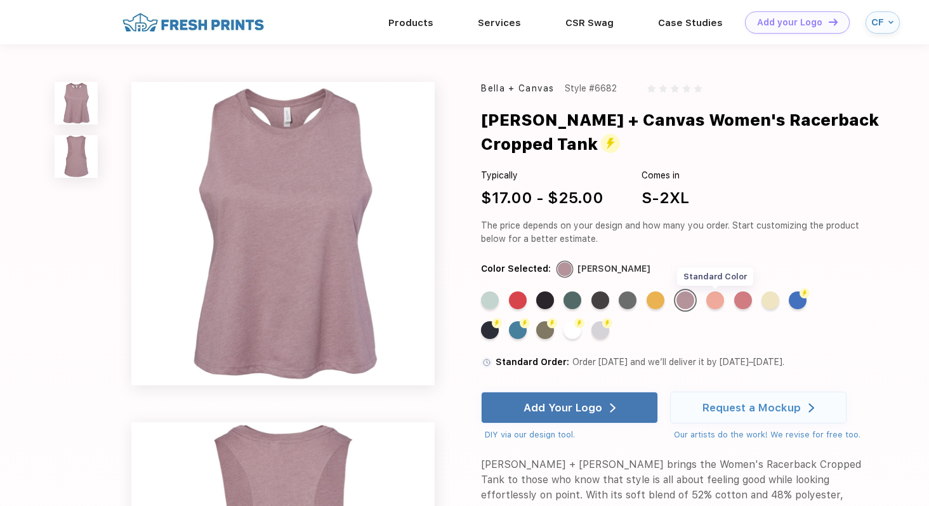
click at [724, 299] on div "Standard Color" at bounding box center [715, 300] width 18 height 18
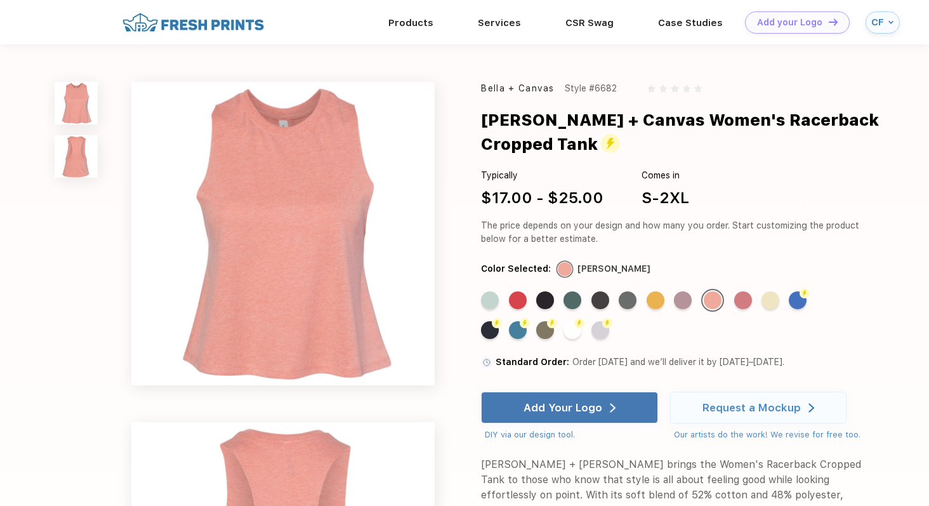
click at [522, 92] on div "Bella + Canvas" at bounding box center [517, 88] width 73 height 13
click at [741, 299] on div "Standard Color" at bounding box center [743, 300] width 18 height 18
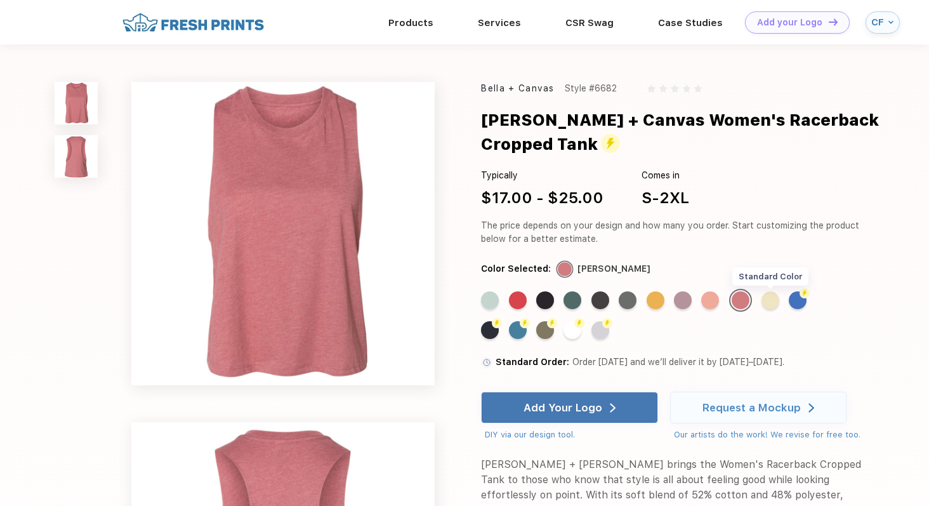
click at [773, 300] on div "Standard Color" at bounding box center [770, 300] width 18 height 18
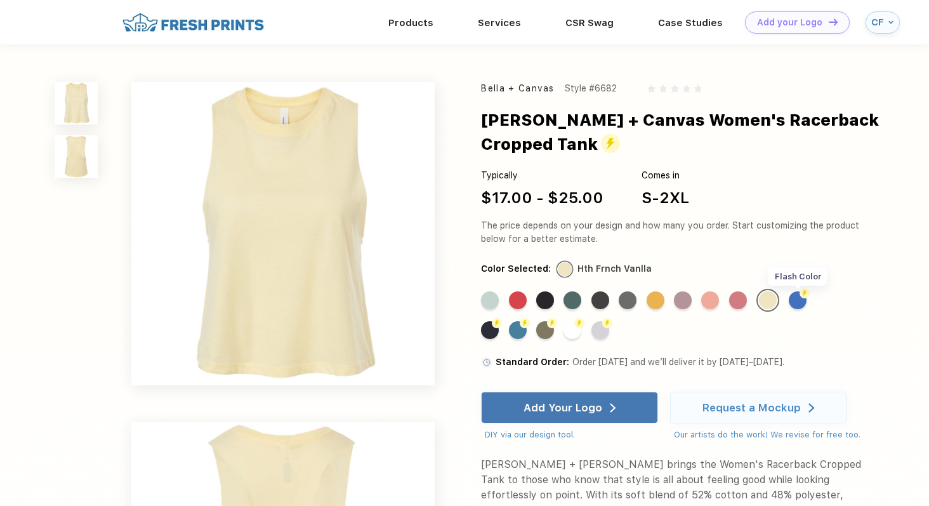
click at [804, 304] on div "Flash Color" at bounding box center [798, 300] width 18 height 18
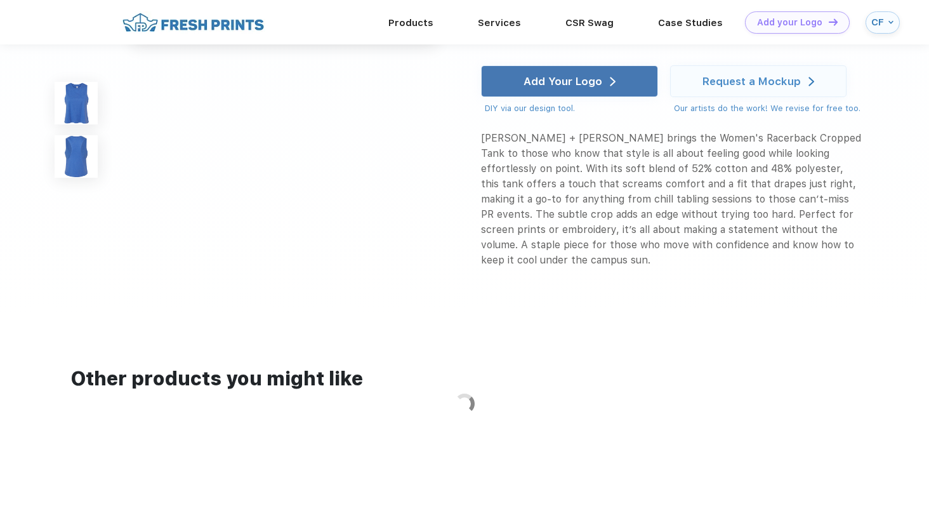
scroll to position [389, 0]
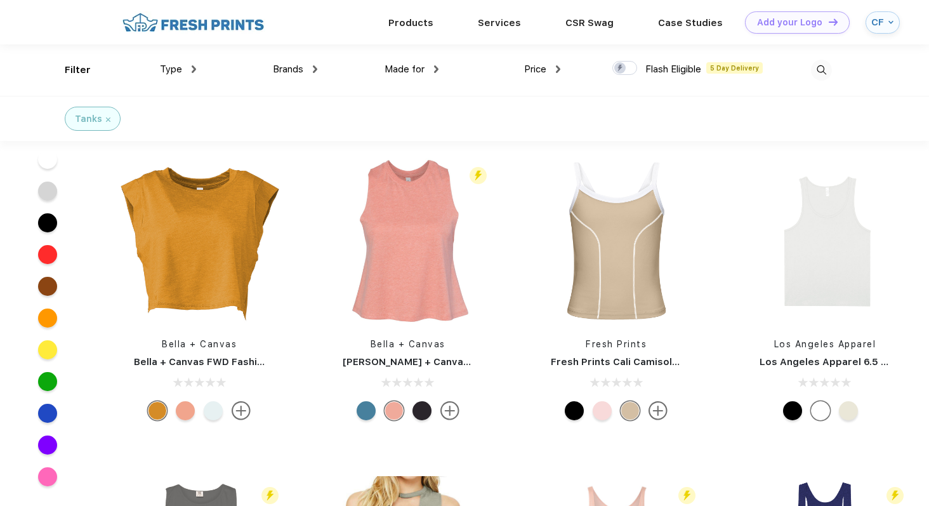
scroll to position [1468, 0]
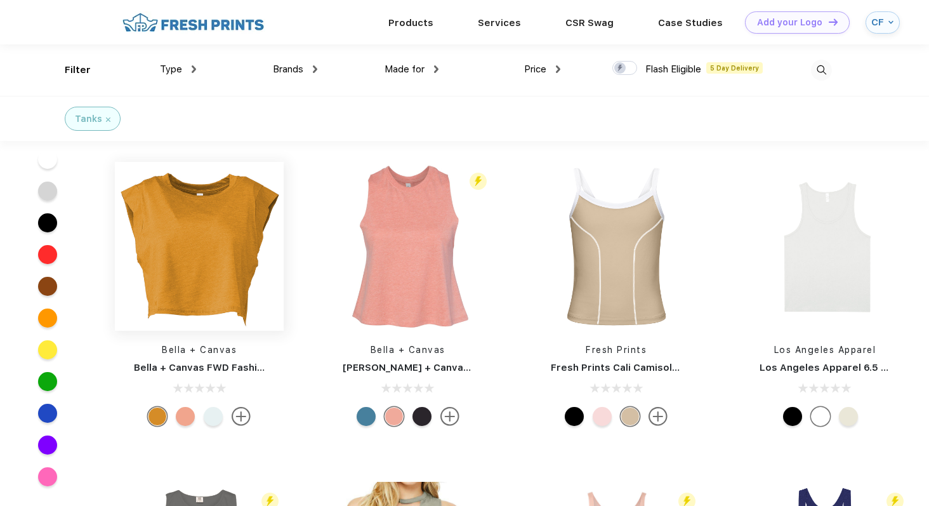
click at [211, 206] on img at bounding box center [199, 246] width 169 height 169
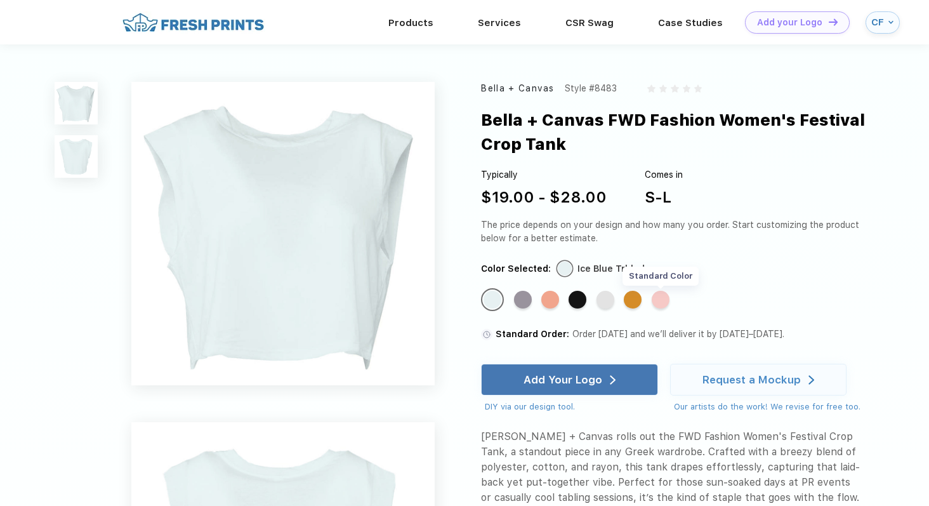
click at [662, 301] on div "Standard Color" at bounding box center [660, 300] width 18 height 18
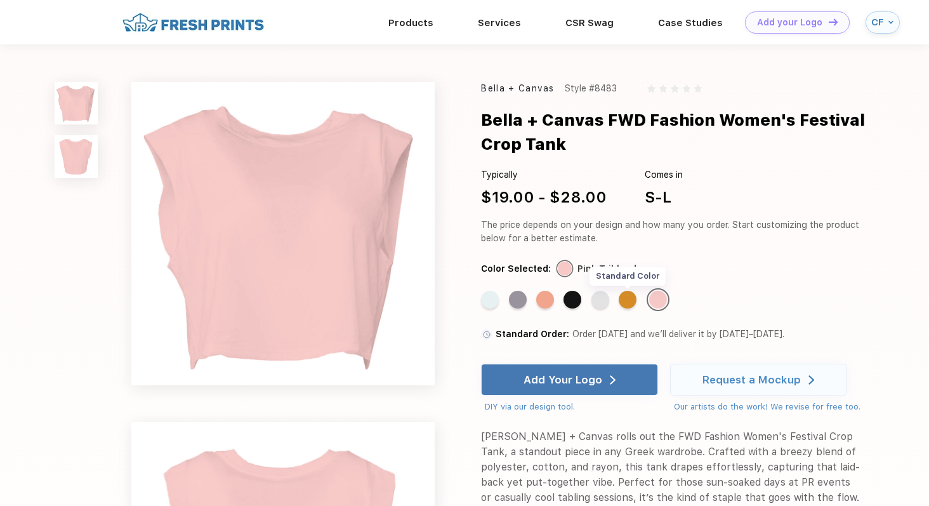
click at [632, 302] on div "Standard Color" at bounding box center [627, 300] width 18 height 18
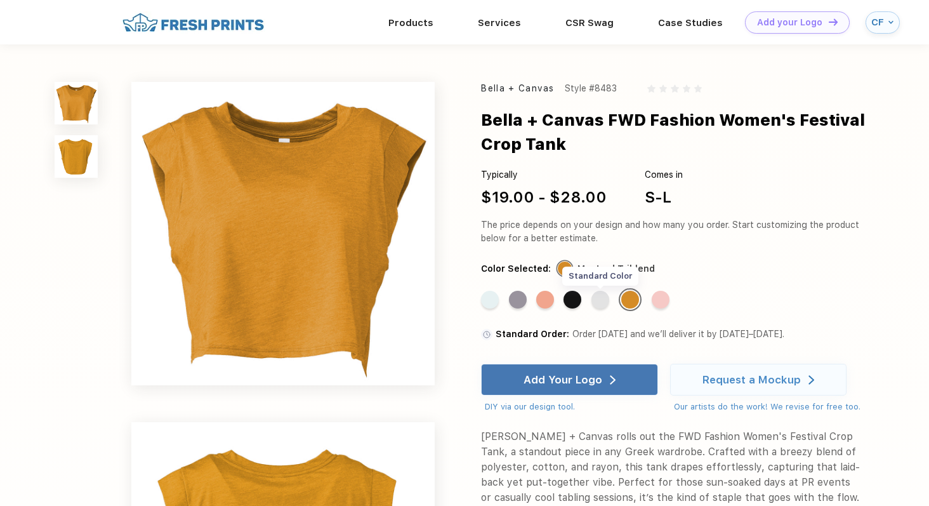
click at [601, 301] on div "Standard Color" at bounding box center [600, 300] width 18 height 18
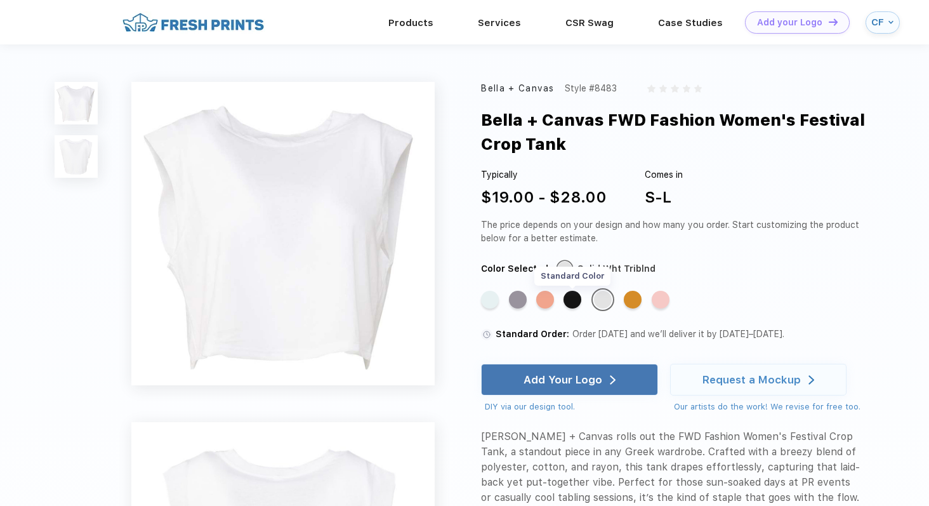
click at [572, 298] on div "Standard Color" at bounding box center [572, 300] width 18 height 18
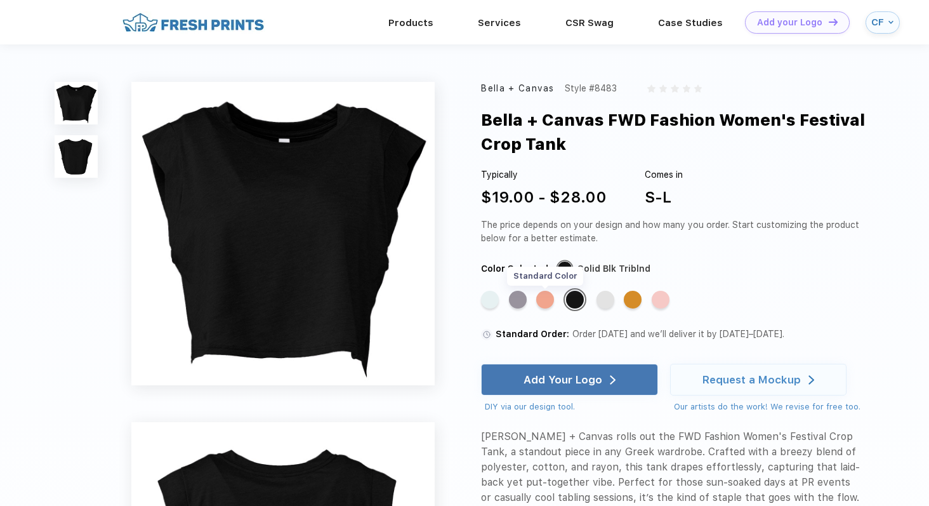
click at [548, 300] on div "Standard Color" at bounding box center [545, 300] width 18 height 18
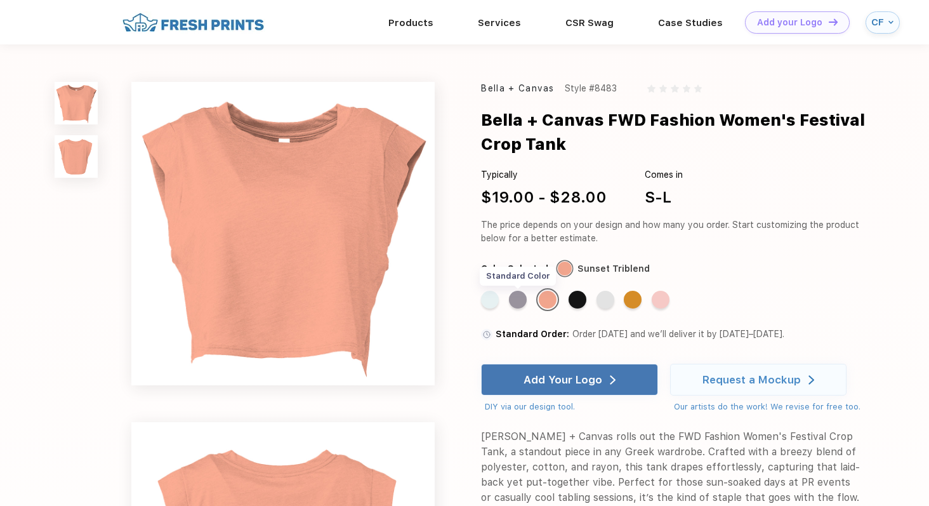
click at [523, 300] on div "Standard Color" at bounding box center [518, 300] width 18 height 18
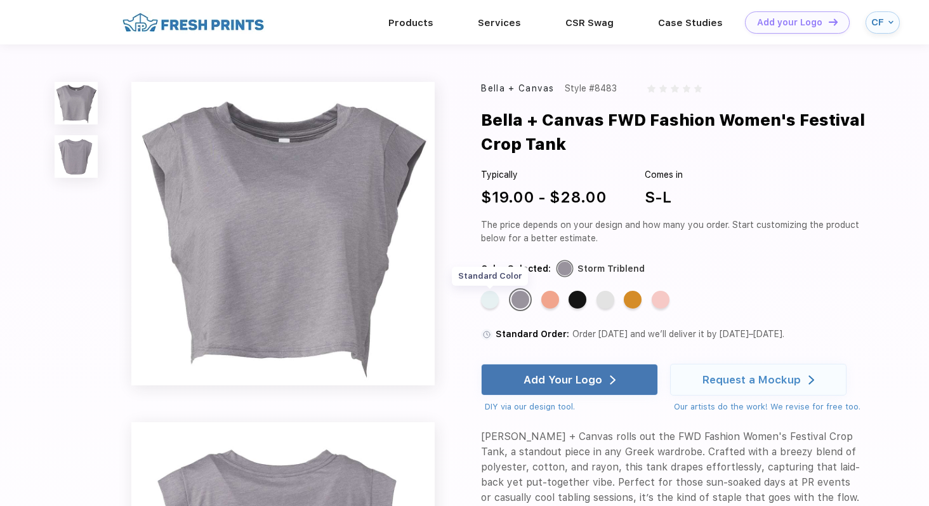
click at [492, 300] on div "Standard Color" at bounding box center [490, 300] width 18 height 18
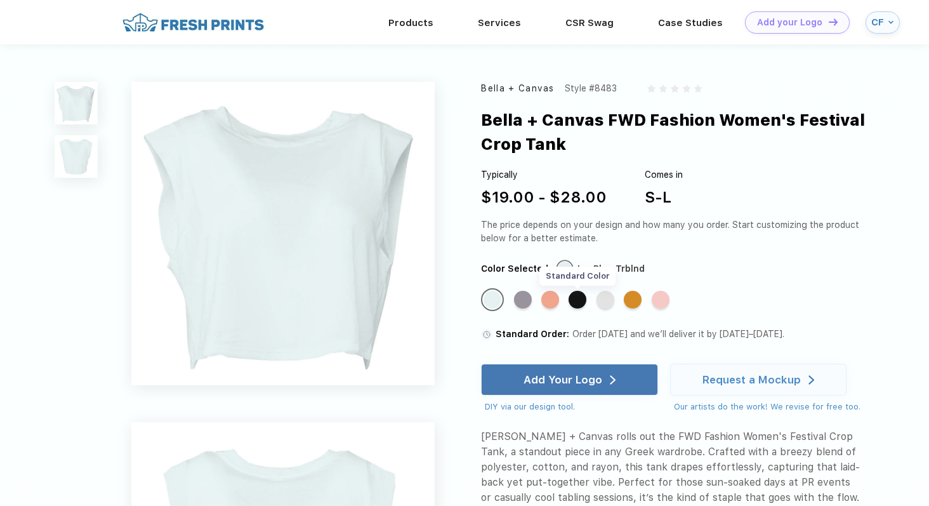
click at [573, 299] on div "Standard Color" at bounding box center [577, 300] width 18 height 18
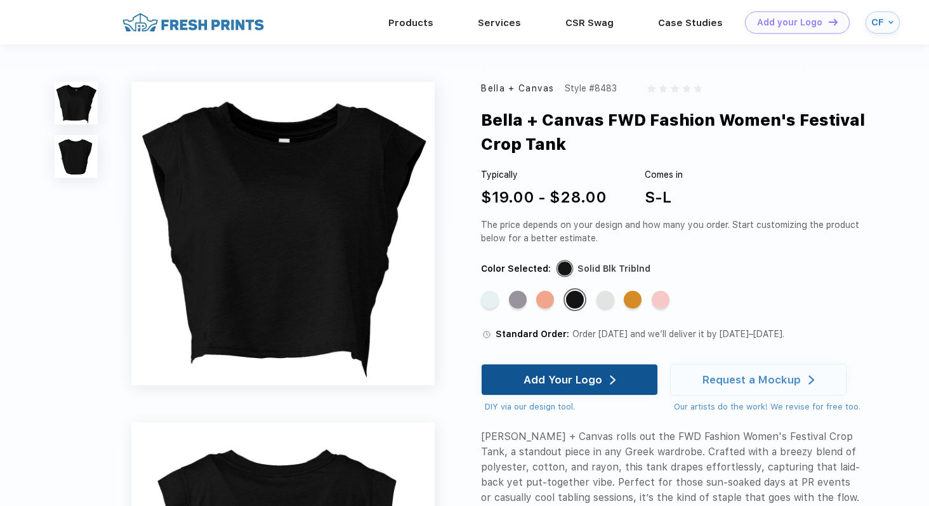
click at [571, 377] on div "Add Your Logo" at bounding box center [562, 379] width 79 height 13
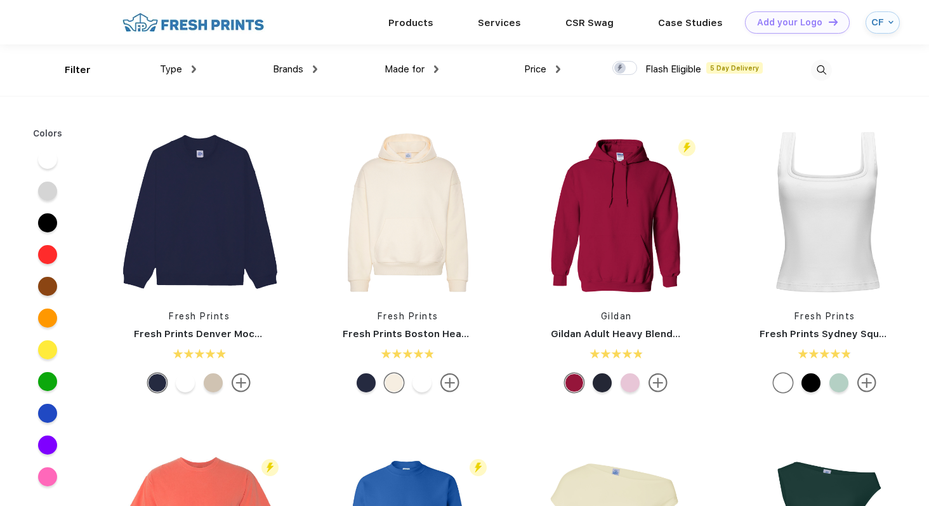
scroll to position [1, 0]
click at [181, 72] on span "Type" at bounding box center [171, 68] width 22 height 11
click at [173, 67] on span "Type" at bounding box center [171, 68] width 22 height 11
click at [189, 68] on div "Type" at bounding box center [178, 69] width 36 height 15
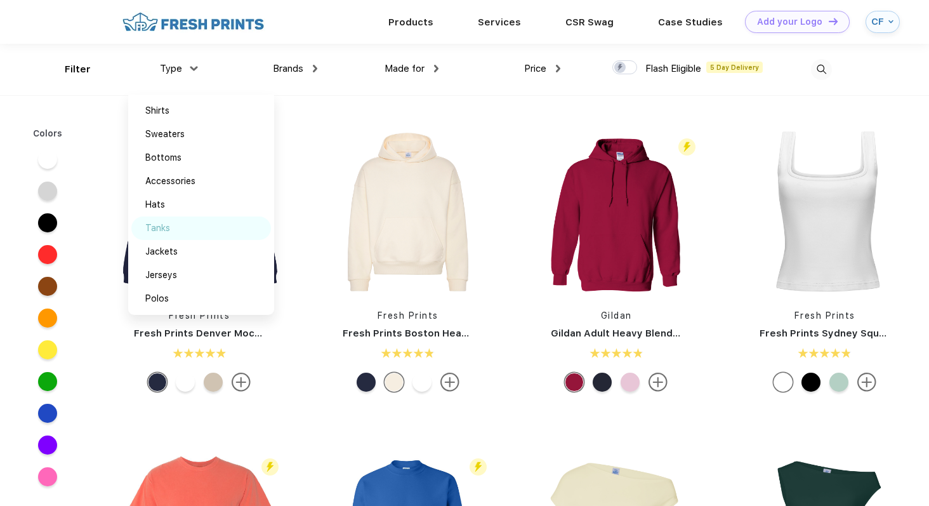
click at [175, 229] on div "Tanks" at bounding box center [201, 227] width 140 height 23
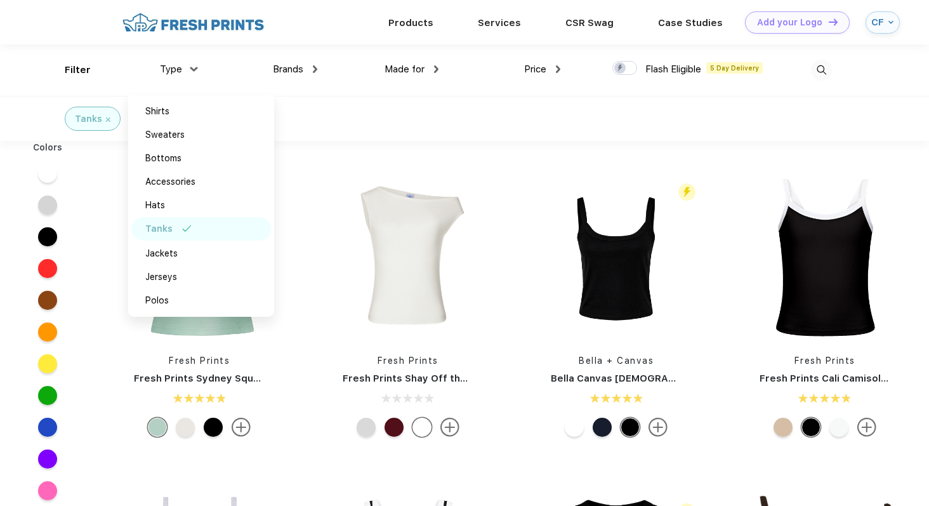
click at [402, 137] on div "Tanks" at bounding box center [464, 118] width 929 height 45
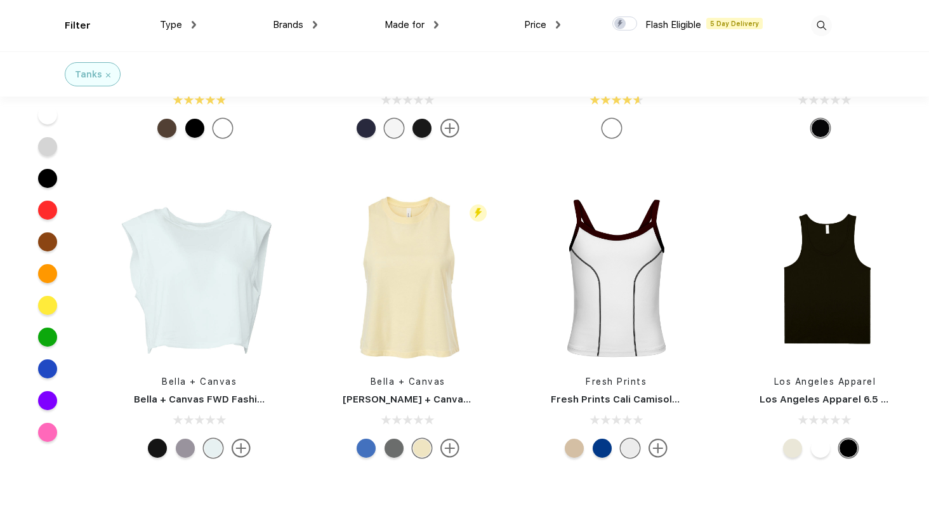
scroll to position [1509, 0]
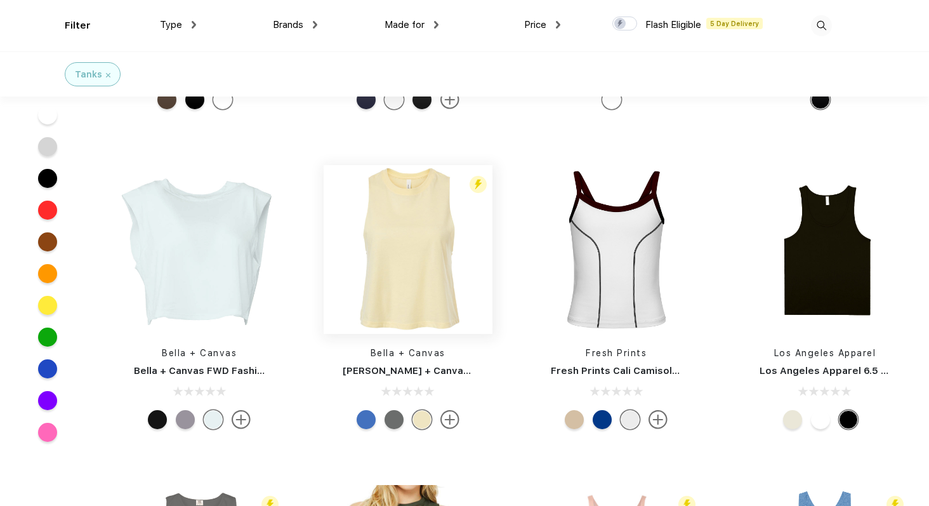
click at [413, 255] on img at bounding box center [408, 249] width 169 height 169
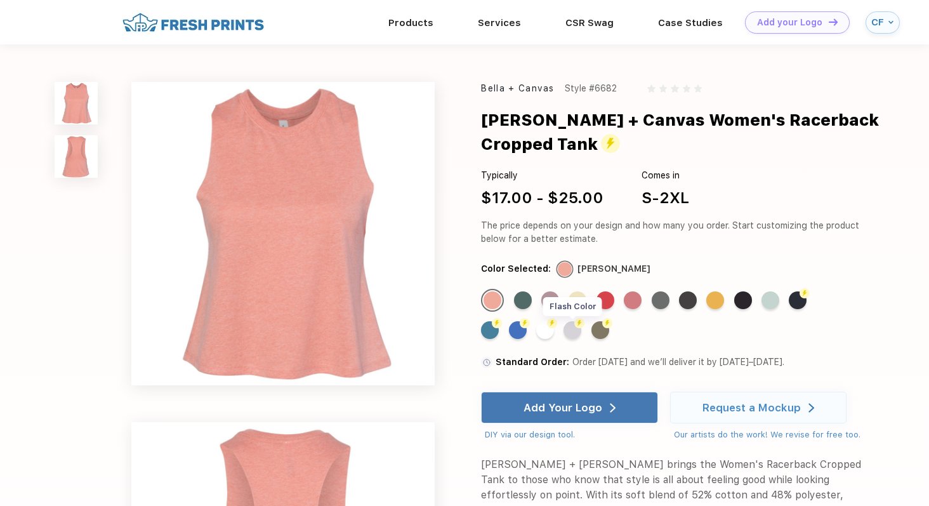
click at [576, 333] on div "Flash Color" at bounding box center [572, 330] width 18 height 18
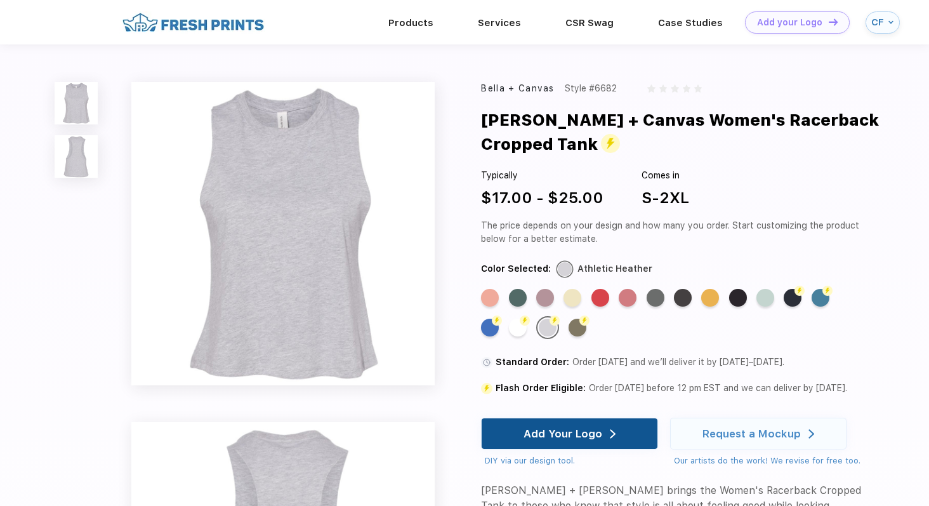
click at [583, 432] on div "Add Your Logo" at bounding box center [562, 433] width 79 height 13
